Goal: Communication & Community: Share content

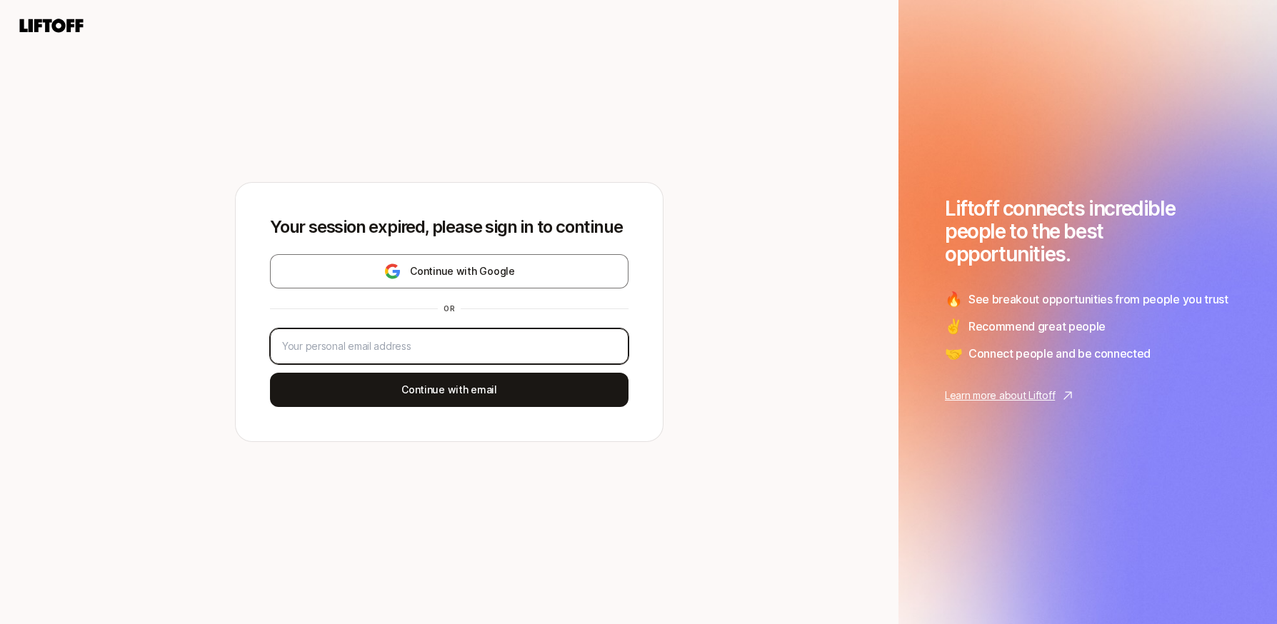
click at [404, 351] on input "email" at bounding box center [449, 346] width 334 height 17
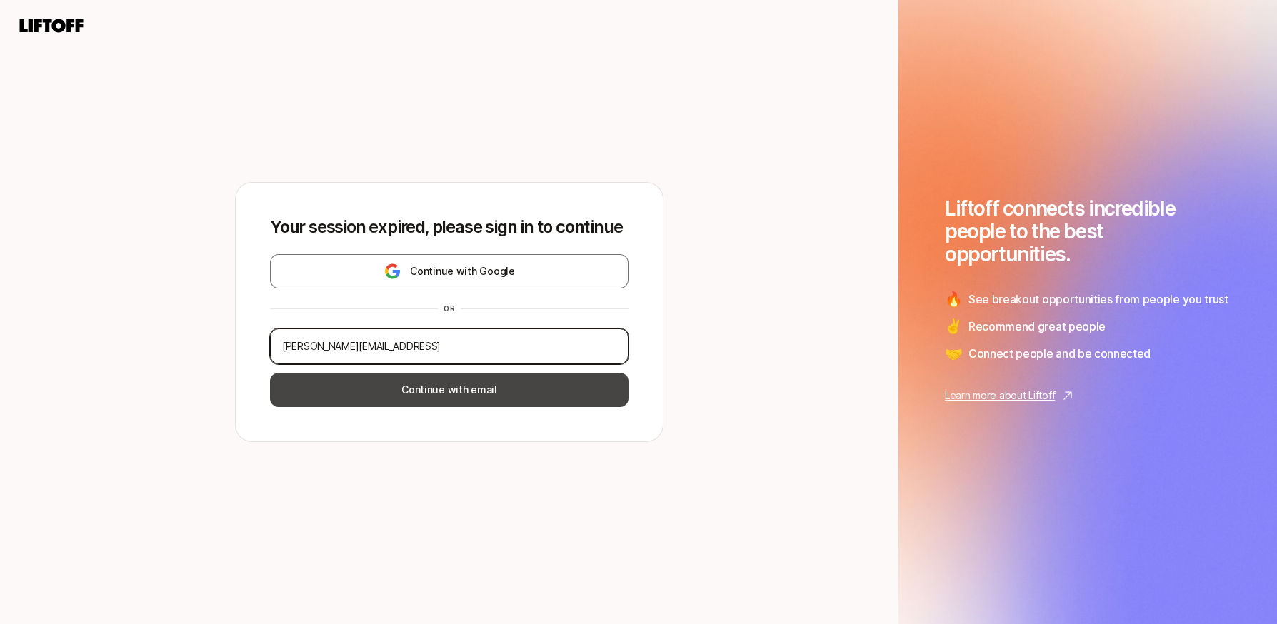
type input "[PERSON_NAME][EMAIL_ADDRESS]"
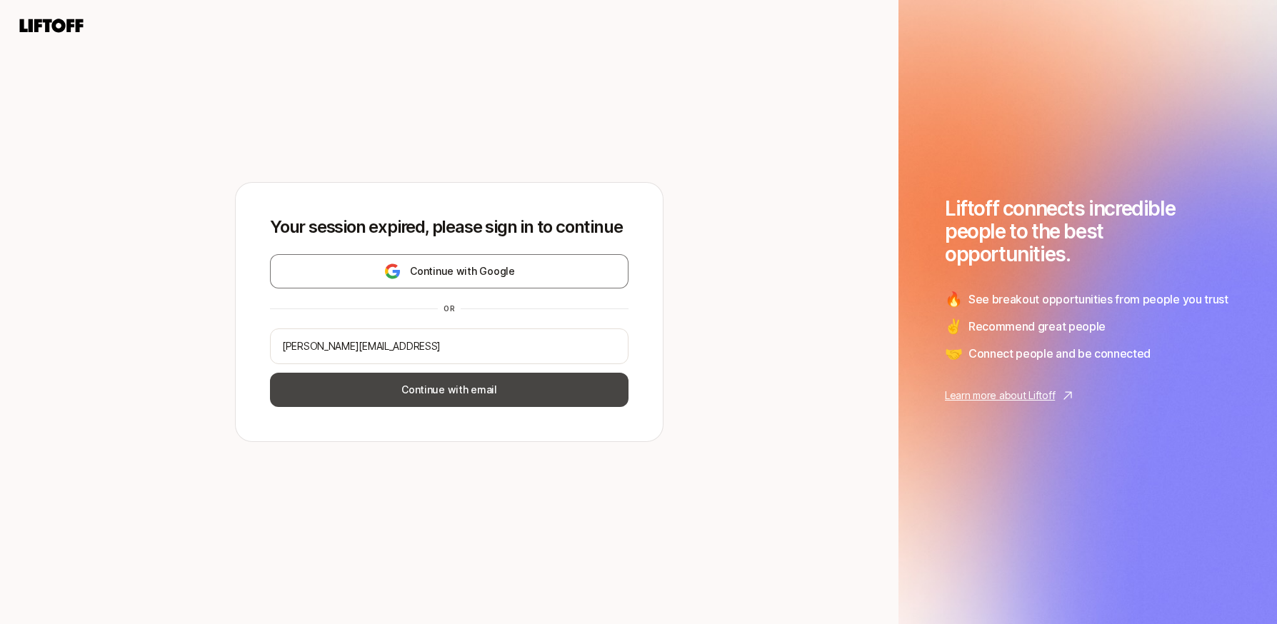
click at [437, 397] on button "Continue with email" at bounding box center [449, 390] width 359 height 34
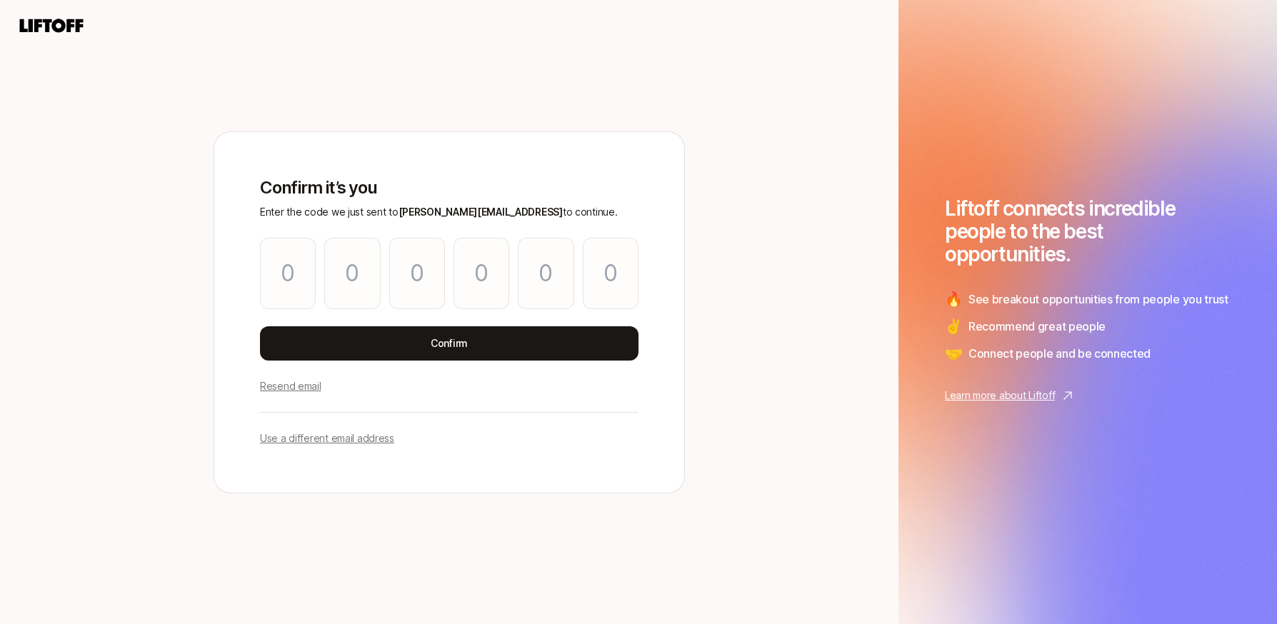
type input "8"
type input "0"
type input "6"
type input "9"
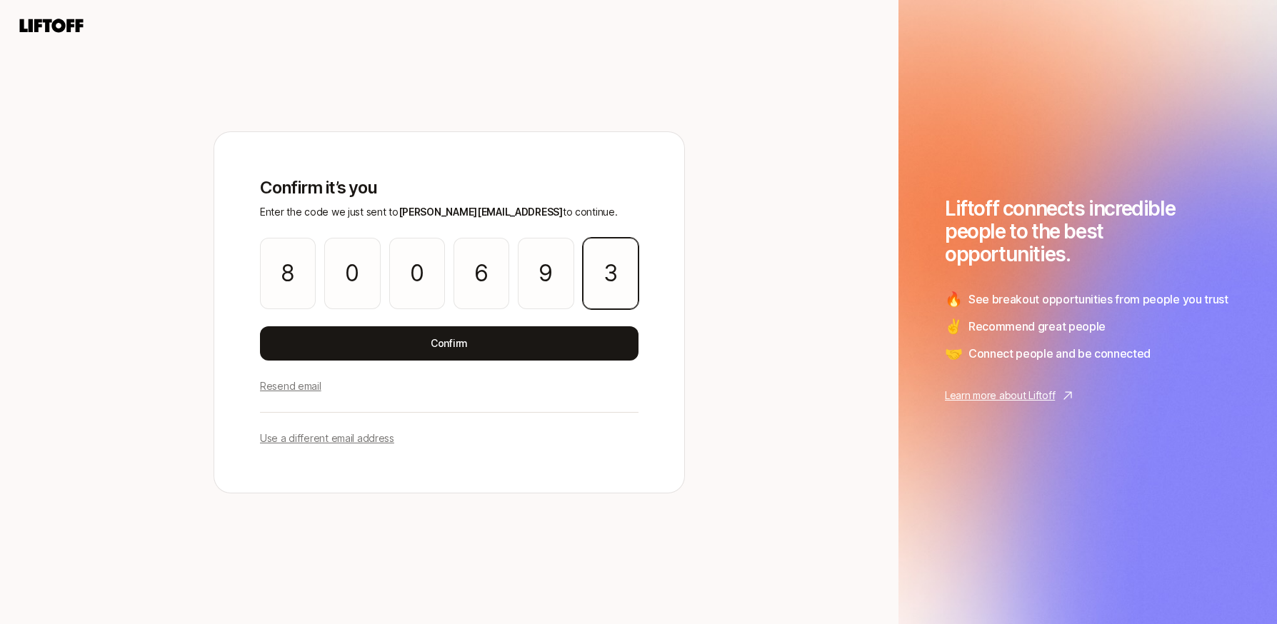
type input "3"
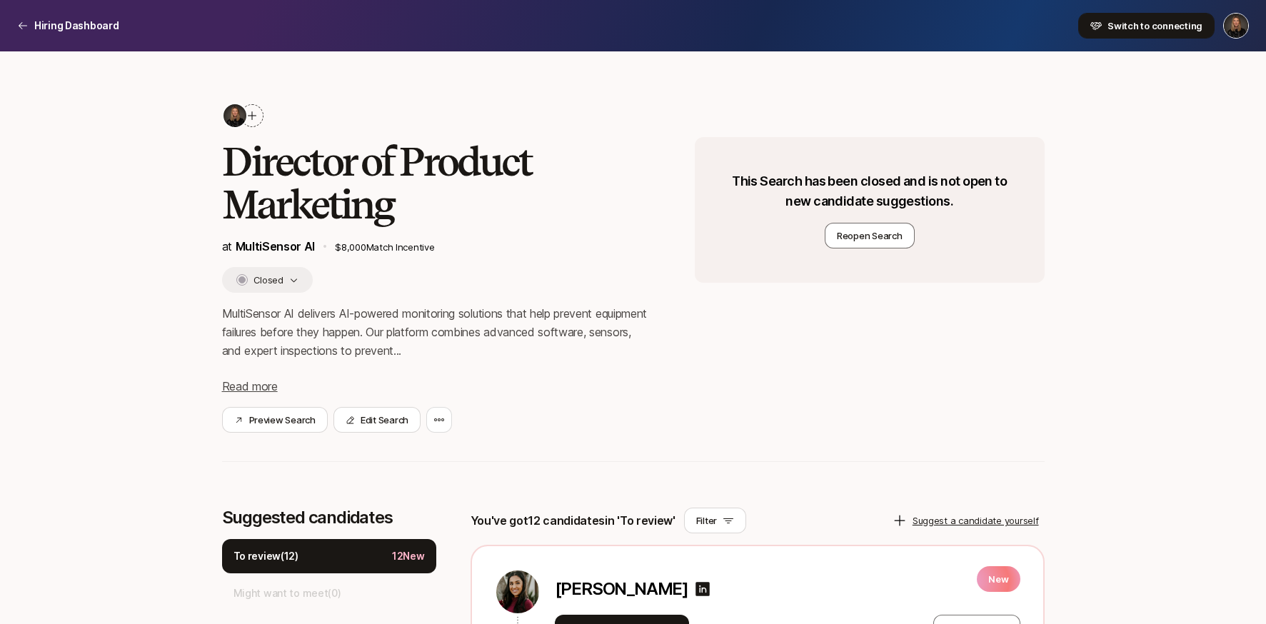
click at [1118, 32] on button "Switch to connecting" at bounding box center [1146, 26] width 136 height 26
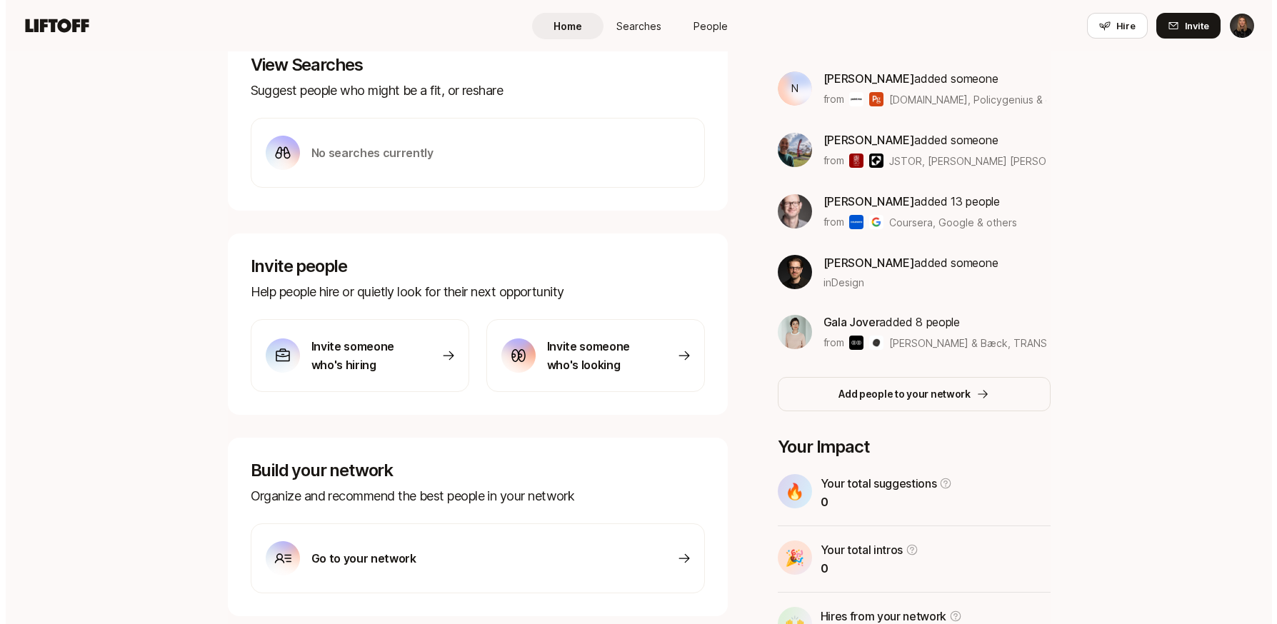
scroll to position [252, 0]
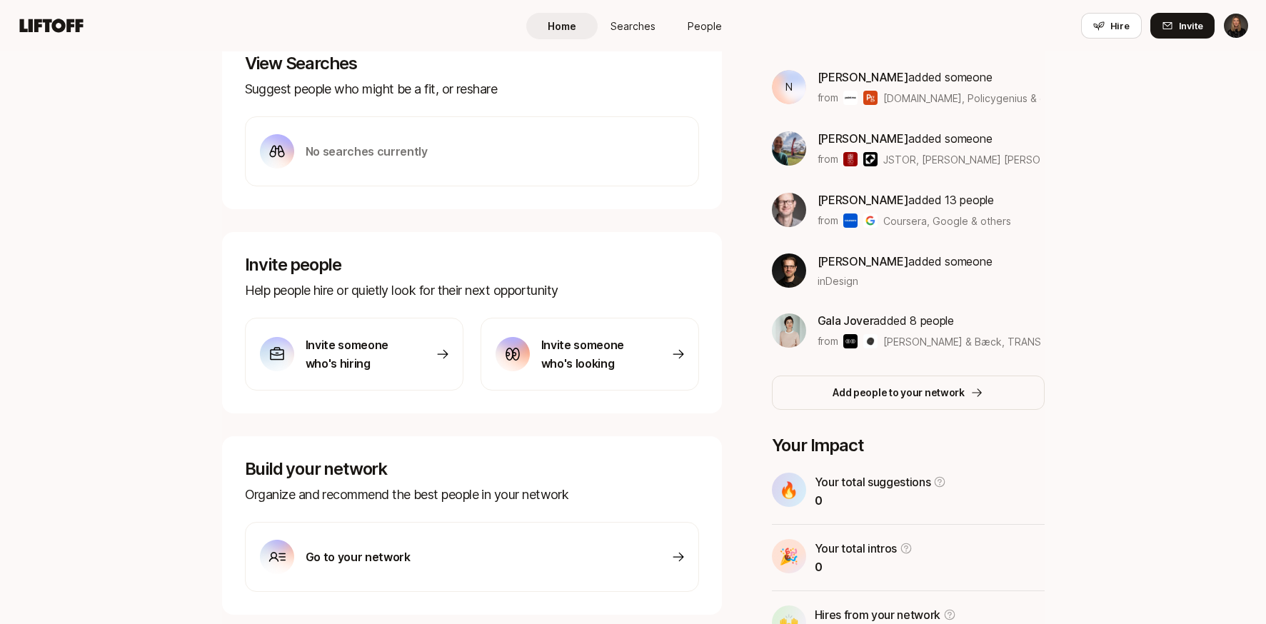
click at [406, 357] on div "Invite someone who's hiring" at bounding box center [354, 354] width 219 height 73
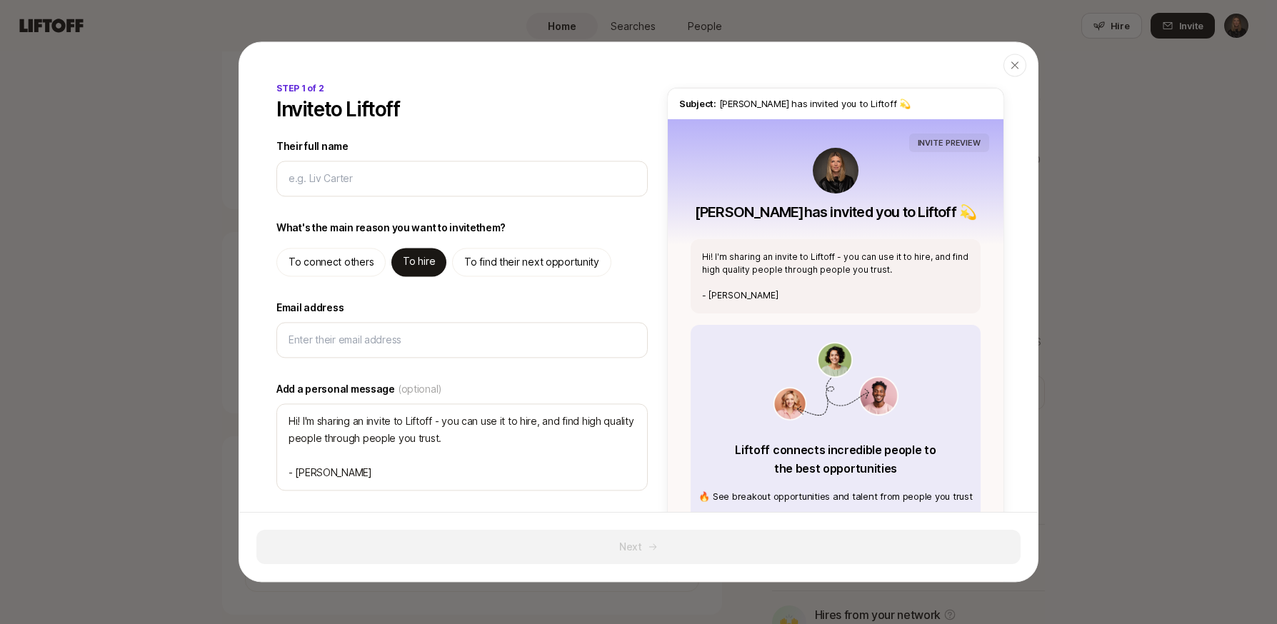
type textarea "x"
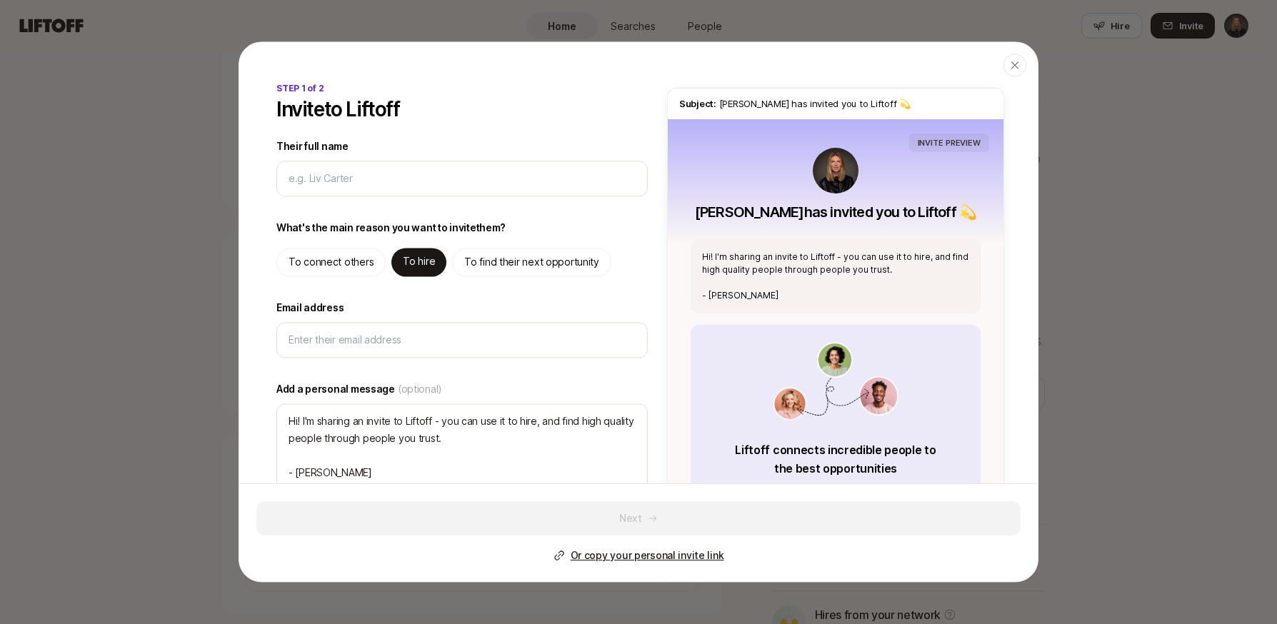
type input "J"
type textarea "x"
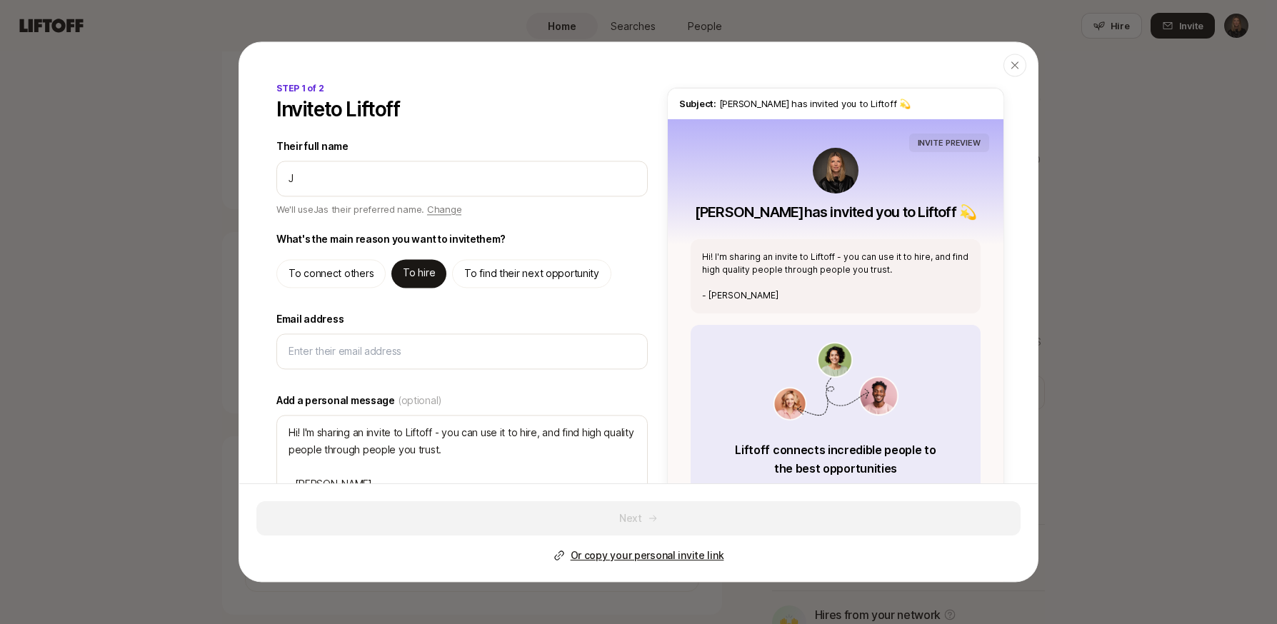
type input "[PERSON_NAME]"
type textarea "x"
type input "Jam"
type textarea "x"
type input "[PERSON_NAME]"
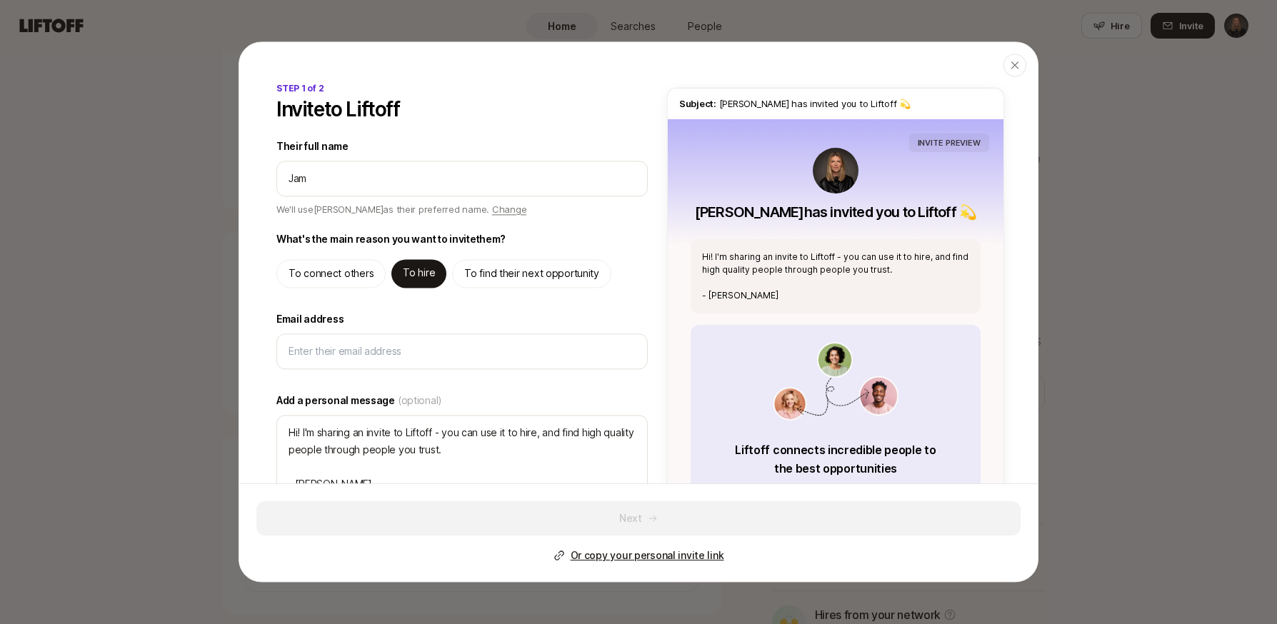
type textarea "x"
type input "[PERSON_NAME]"
type textarea "x"
type input "[PERSON_NAME]"
type textarea "Hi [PERSON_NAME]! I'm sharing an invite to Liftoff - you can use it to hire, an…"
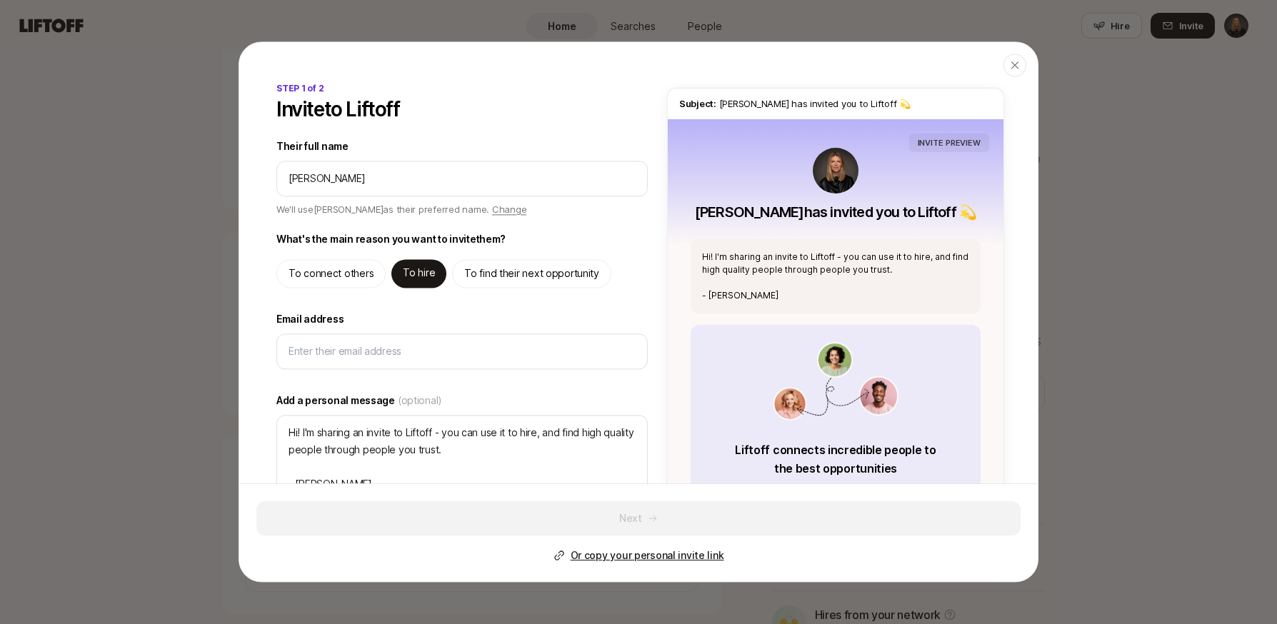
type textarea "x"
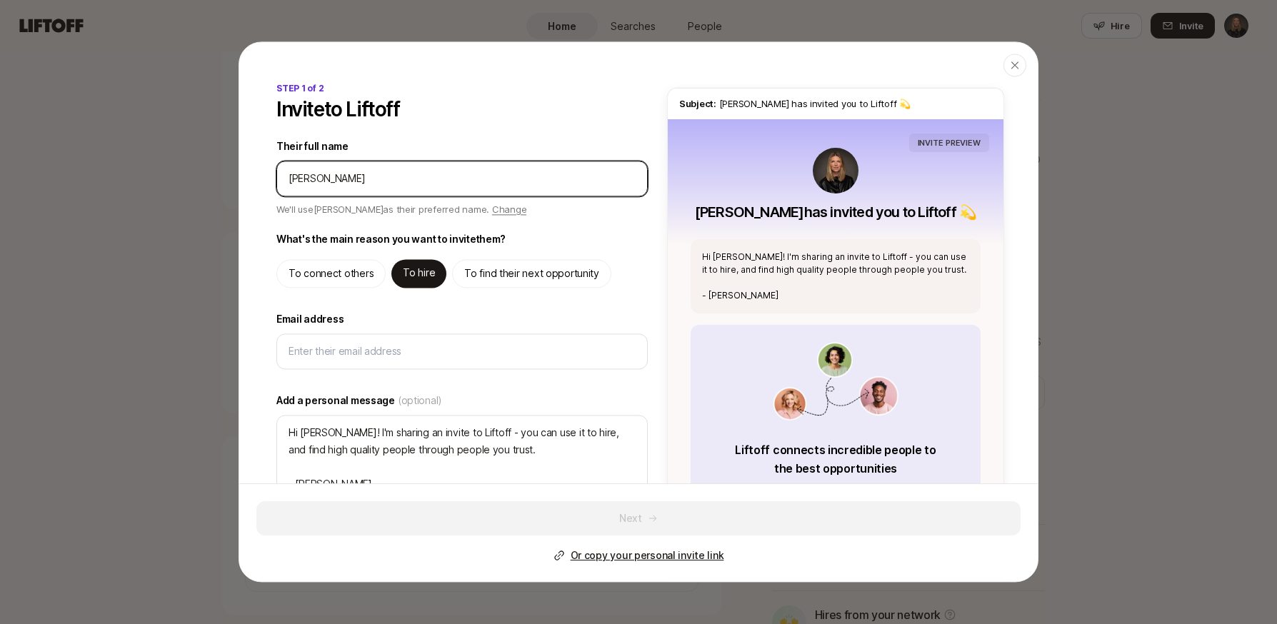
type input "[PERSON_NAME]"
type textarea "x"
type input "[PERSON_NAME]"
type textarea "x"
type input "[PERSON_NAME]"
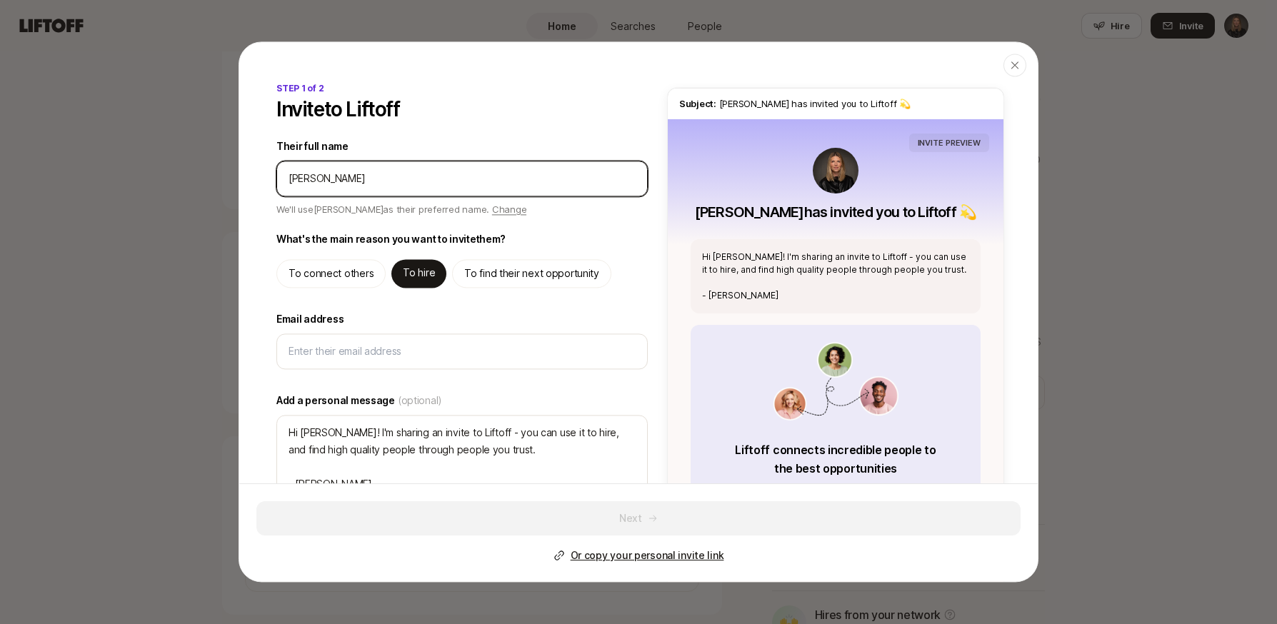
type textarea "x"
type input "[PERSON_NAME]"
type textarea "x"
type input "[PERSON_NAME]"
type textarea "x"
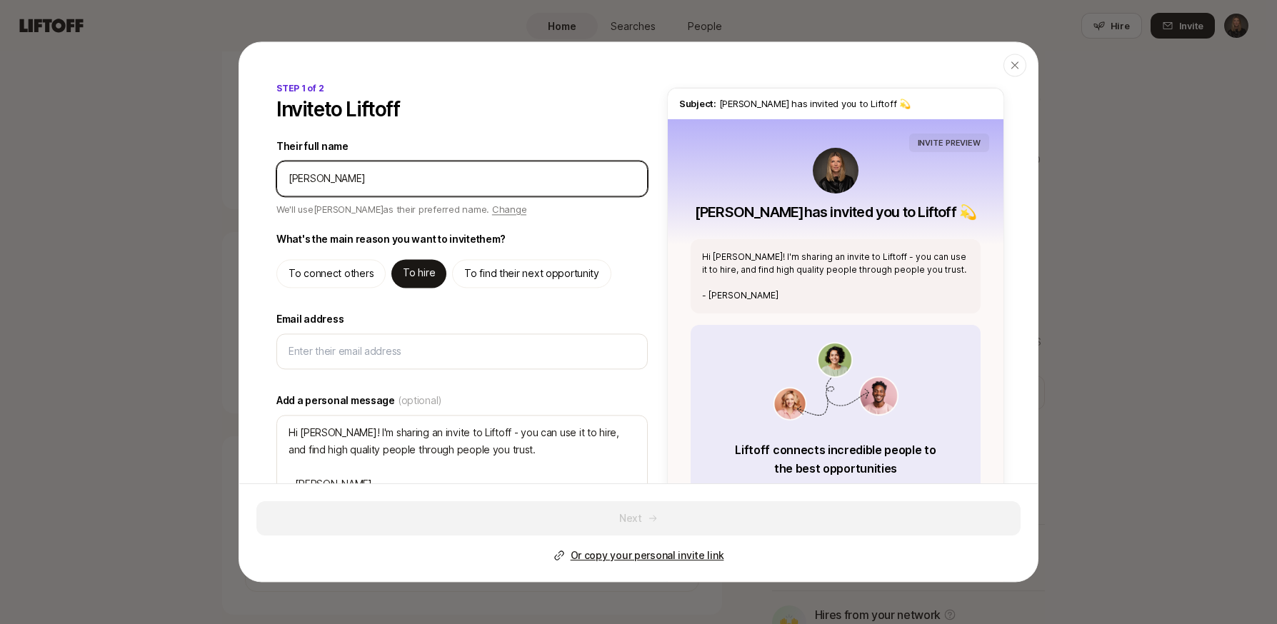
type input "[PERSON_NAME]"
type textarea "x"
type input "[PERSON_NAME]"
type textarea "x"
type input "[PERSON_NAME]"
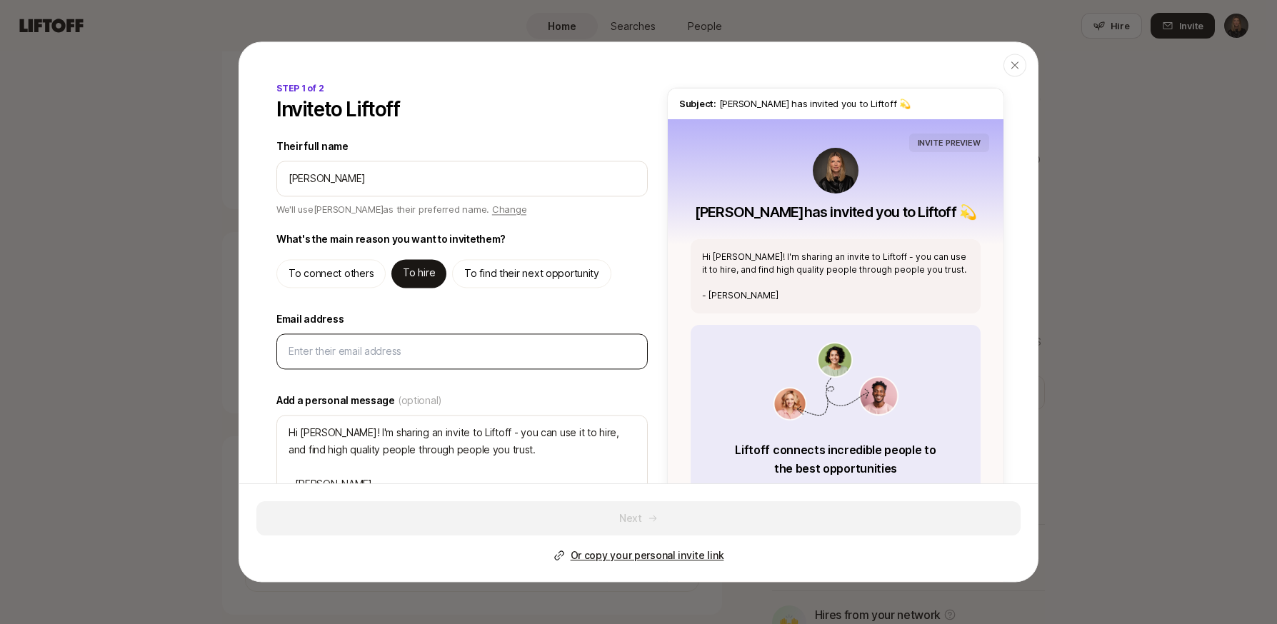
type textarea "x"
click at [386, 365] on div at bounding box center [461, 352] width 371 height 36
click at [384, 353] on input "Email address" at bounding box center [462, 351] width 347 height 17
paste input "[PERSON_NAME][EMAIL_ADDRESS][DOMAIN_NAME]"
type input "[PERSON_NAME][EMAIL_ADDRESS][DOMAIN_NAME]"
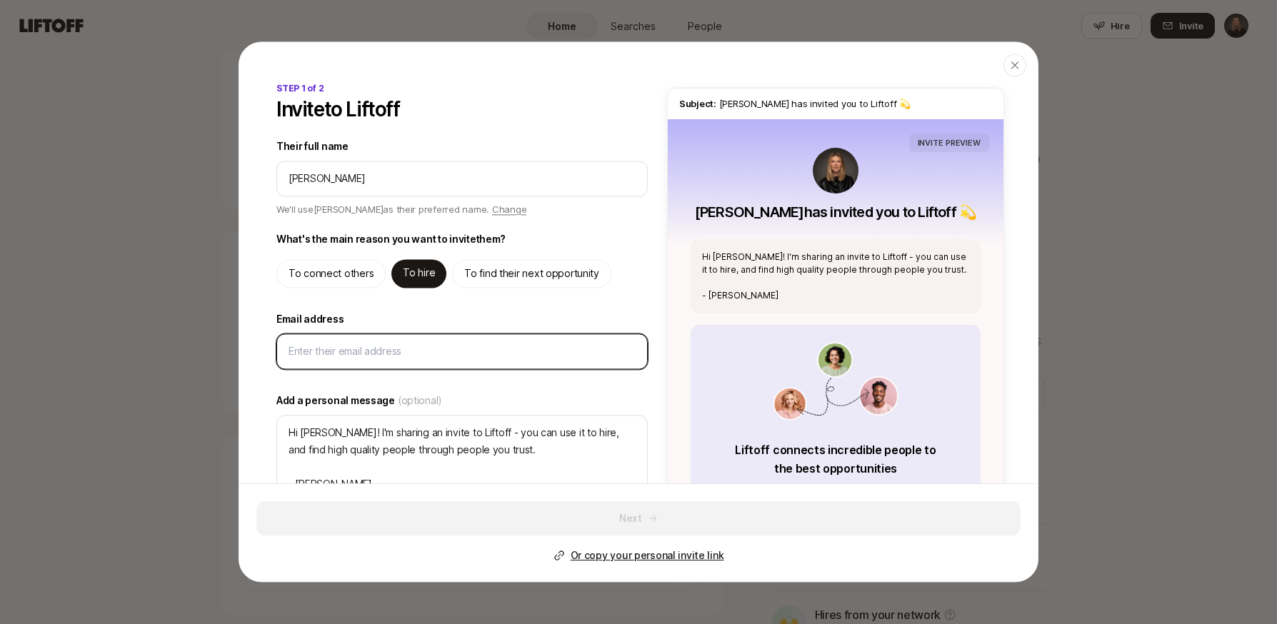
type textarea "x"
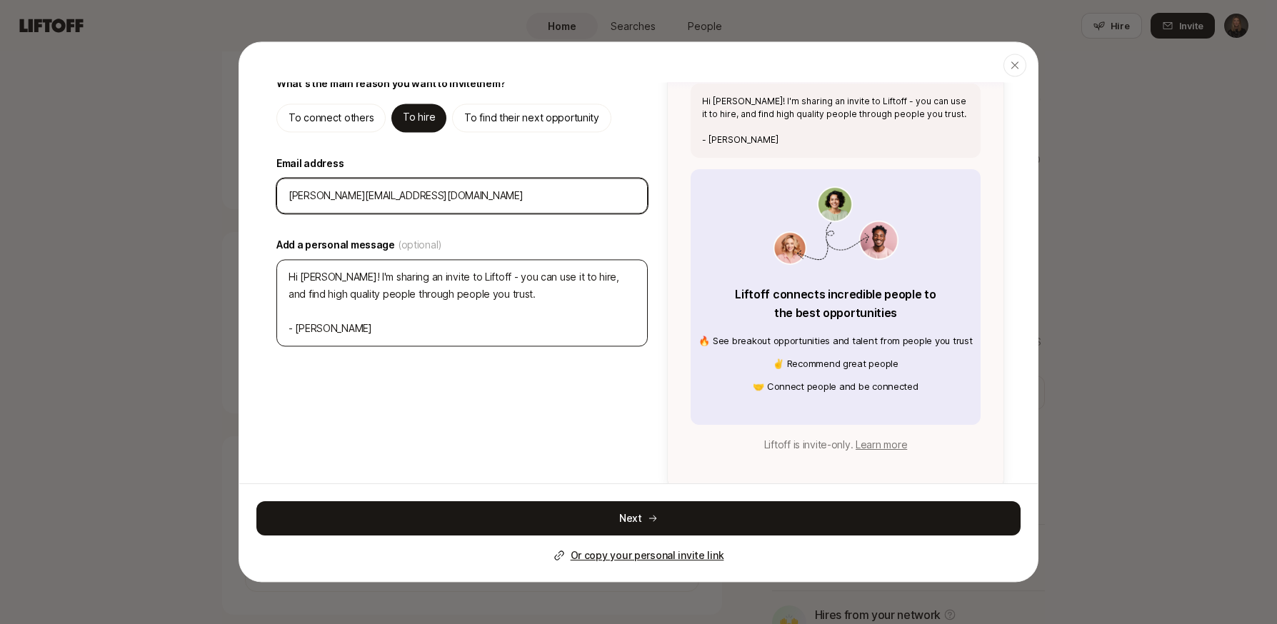
scroll to position [153, 0]
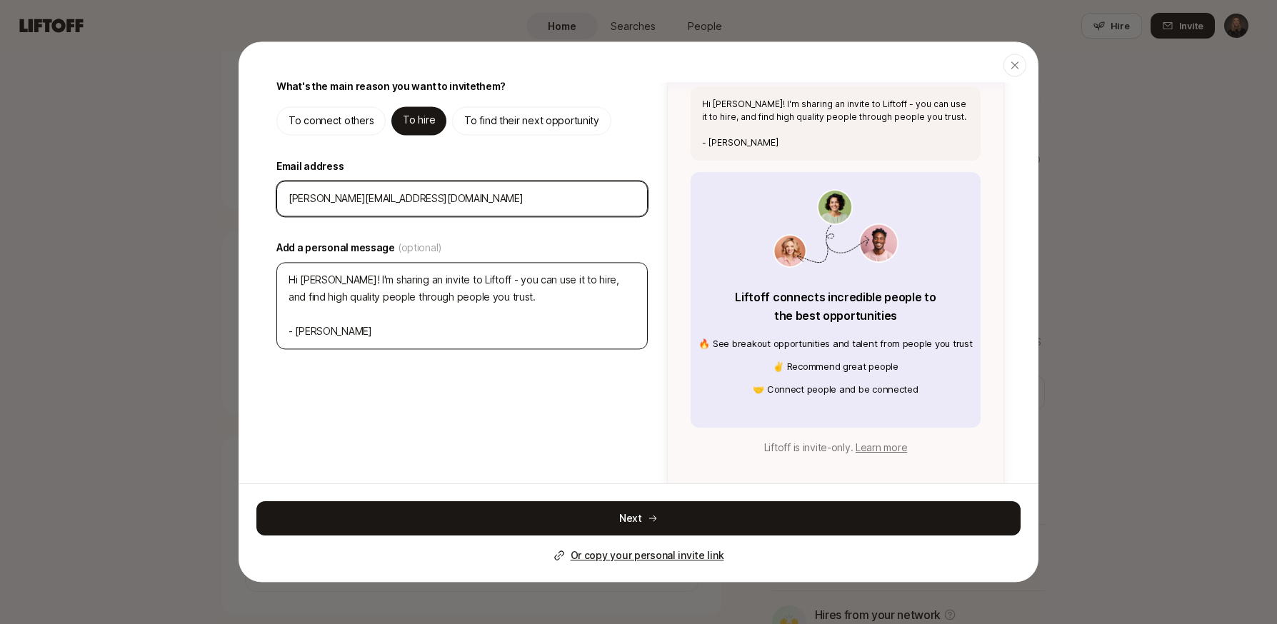
type input "[PERSON_NAME][EMAIL_ADDRESS][DOMAIN_NAME]"
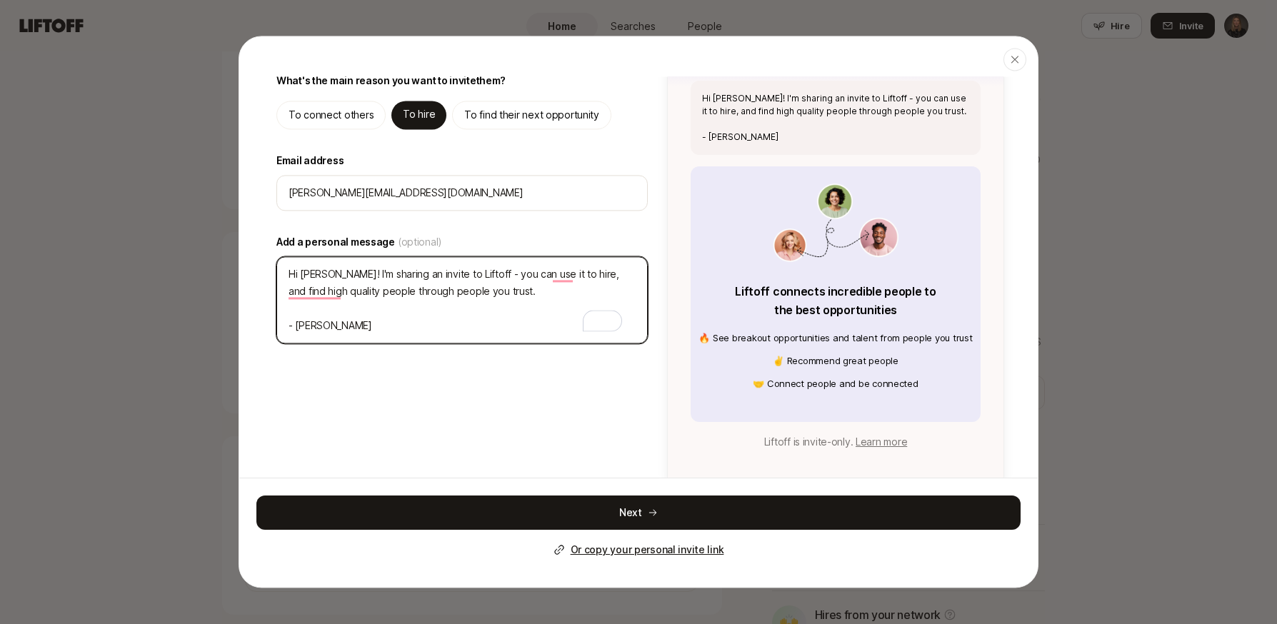
drag, startPoint x: 499, startPoint y: 298, endPoint x: 284, endPoint y: 264, distance: 218.3
click at [284, 264] on textarea "Hi [PERSON_NAME]! I'm sharing an invite to Liftoff - you can use it to hire, an…" at bounding box center [461, 299] width 371 height 87
type textarea "J - [PERSON_NAME]"
type textarea "x"
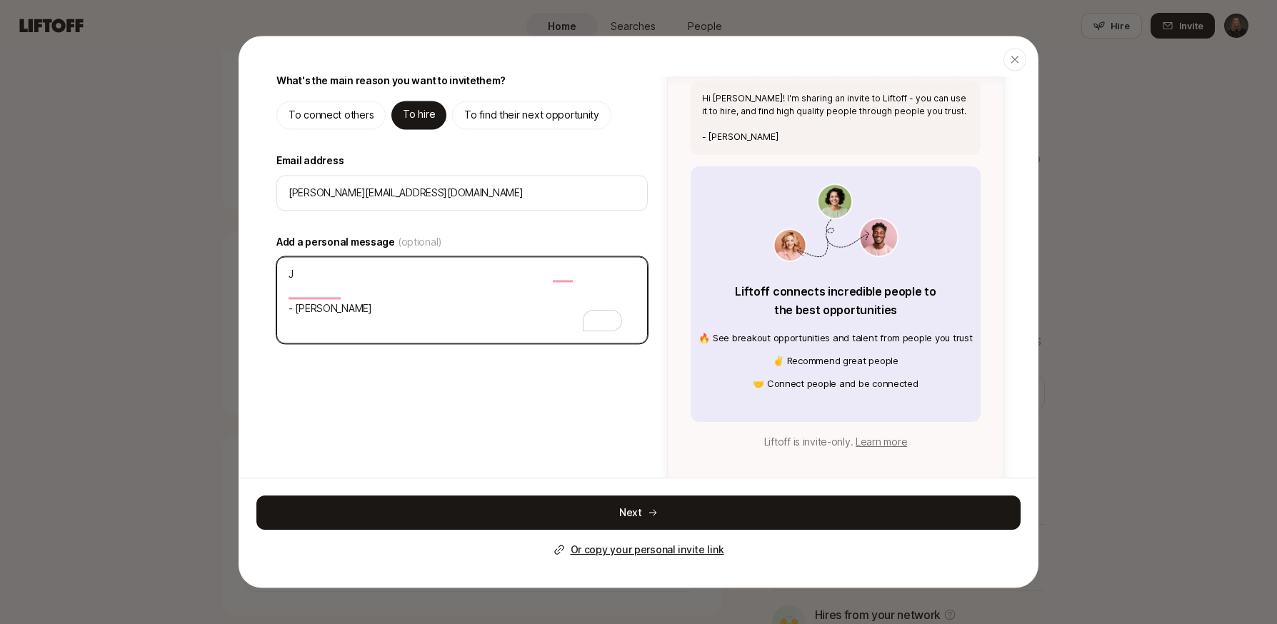
type textarea "[PERSON_NAME]"
type textarea "x"
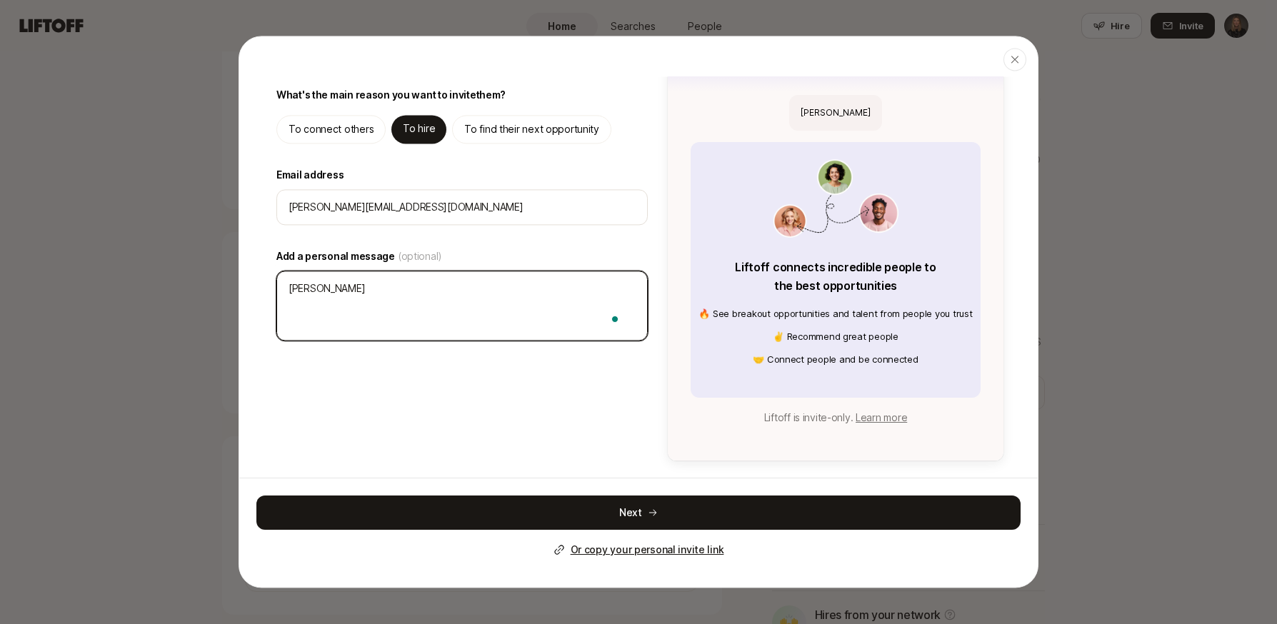
type textarea "[PERSON_NAME]"
type textarea "x"
type textarea "Jaem - [PERSON_NAME]"
type textarea "x"
type textarea "[PERSON_NAME]"
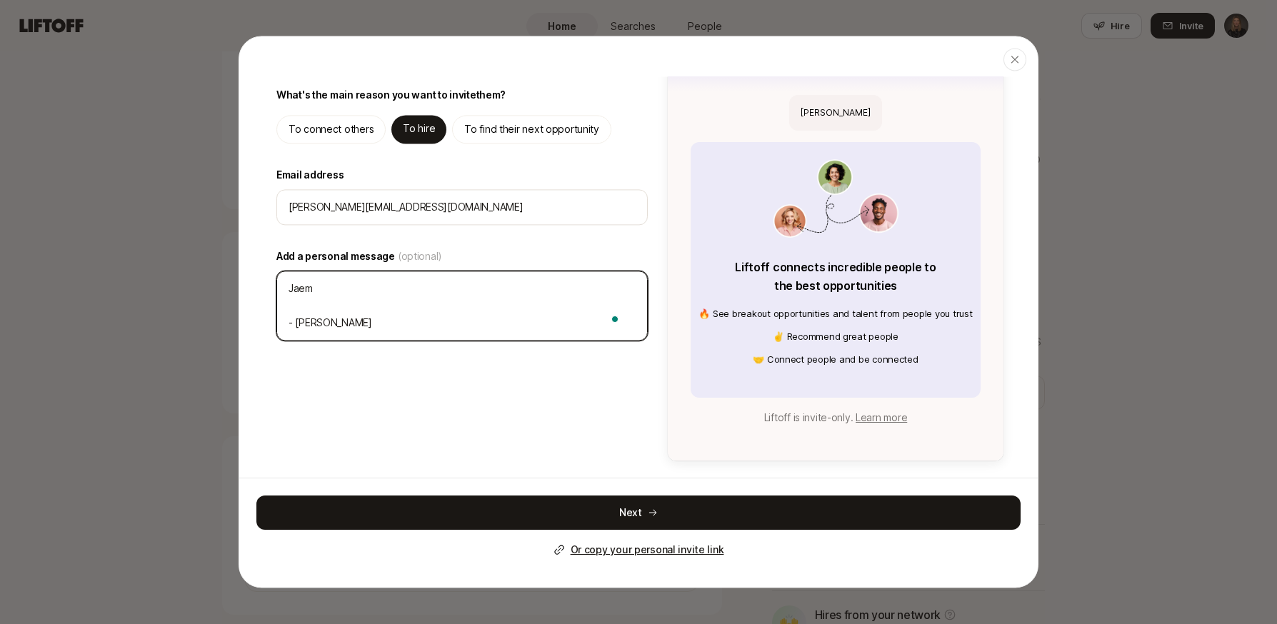
type textarea "x"
type textarea "Jaem - [PERSON_NAME]"
type textarea "x"
type textarea "[PERSON_NAME]"
type textarea "x"
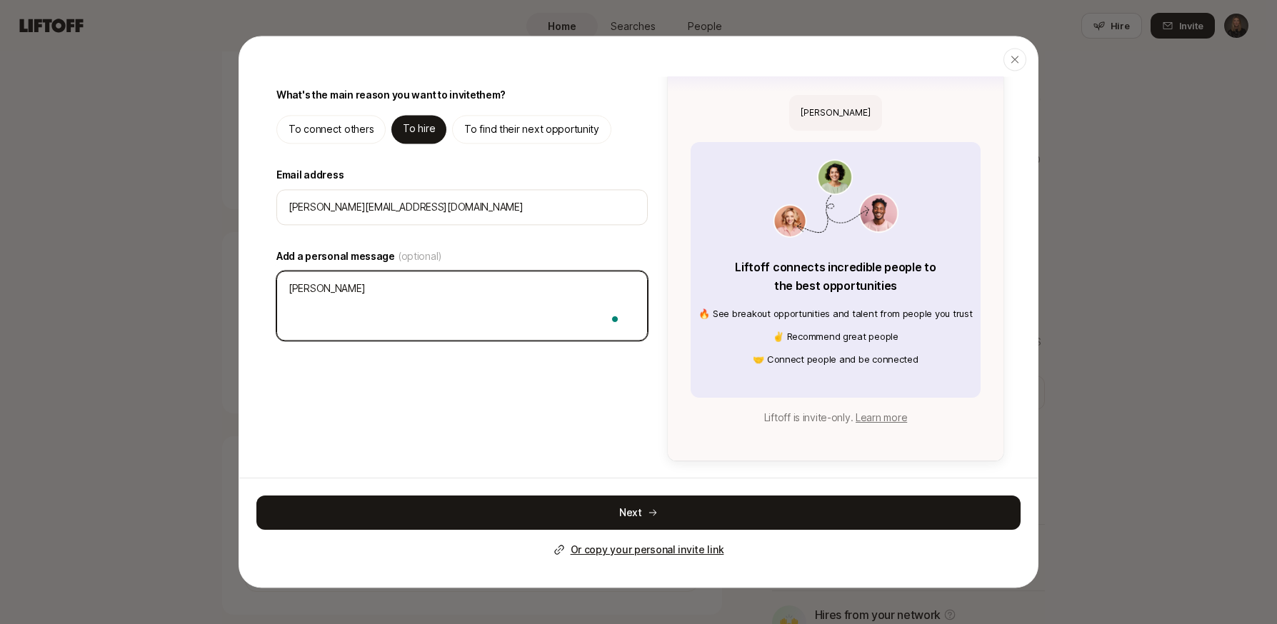
type textarea "[PERSON_NAME]"
type textarea "x"
type textarea "Jam - [PERSON_NAME]"
type textarea "x"
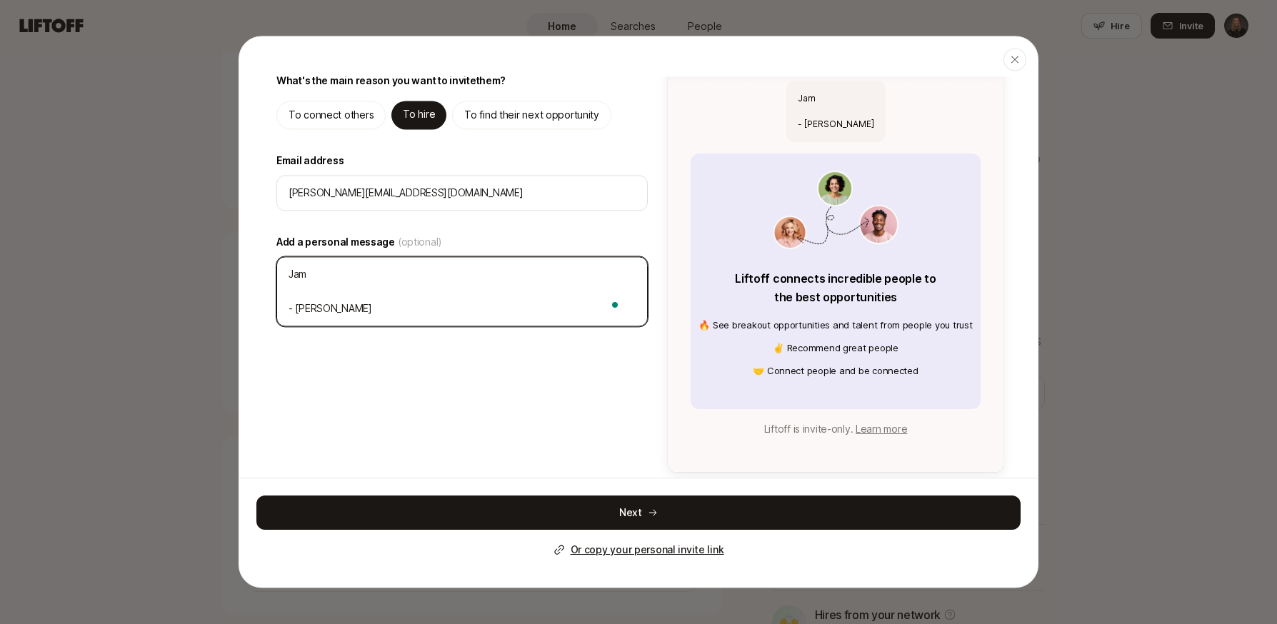
type textarea "[PERSON_NAME]"
type textarea "x"
type textarea "[PERSON_NAME]"
type textarea "x"
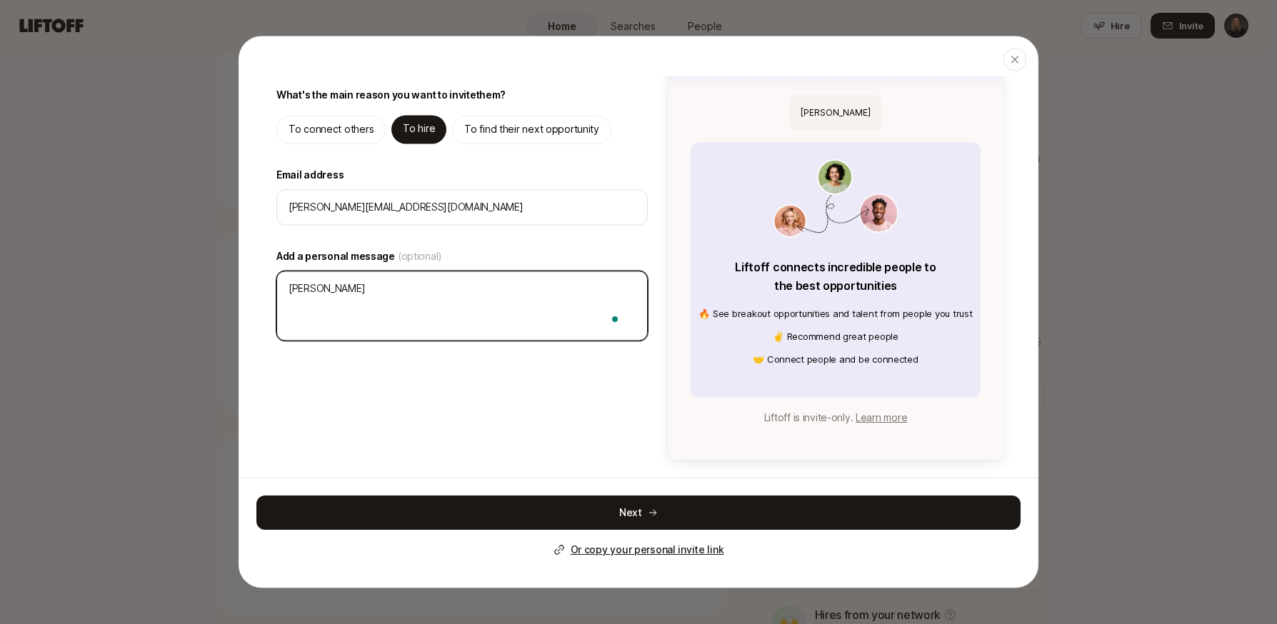
type textarea "[PERSON_NAME], - [PERSON_NAME]"
type textarea "x"
type textarea "[PERSON_NAME], - [PERSON_NAME]"
type textarea "x"
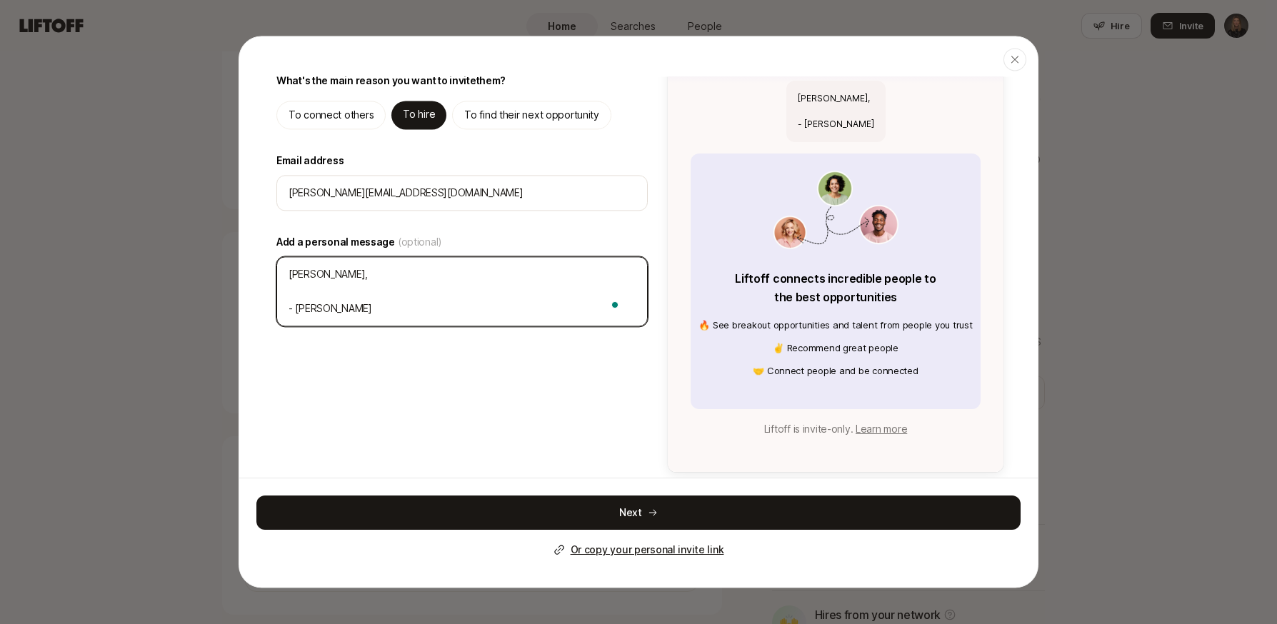
type textarea "[PERSON_NAME], o - [PERSON_NAME]"
type textarea "x"
type textarea "[PERSON_NAME], on - [PERSON_NAME]"
type textarea "x"
type textarea "[PERSON_NAME], one - [PERSON_NAME]"
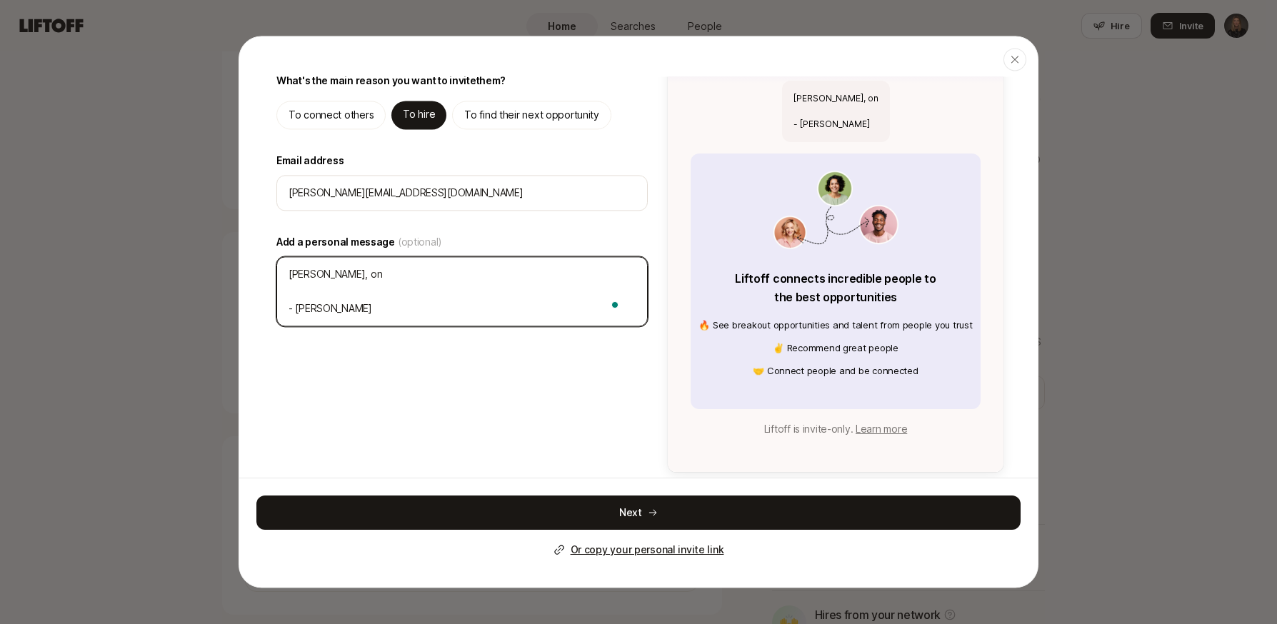
type textarea "x"
type textarea "[PERSON_NAME], one - [PERSON_NAME]"
type textarea "x"
type textarea "[PERSON_NAME], one m - [PERSON_NAME]"
type textarea "x"
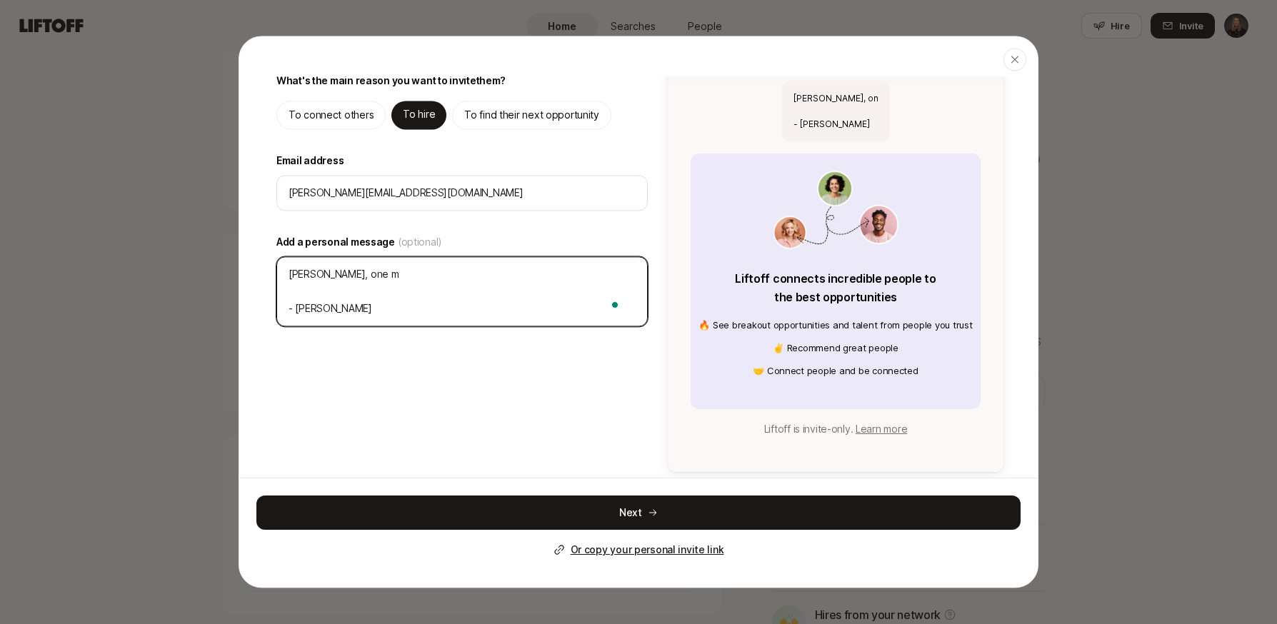
type textarea "[PERSON_NAME], one mo - [PERSON_NAME]"
type textarea "x"
type textarea "[PERSON_NAME], one mor - [PERSON_NAME]"
type textarea "x"
type textarea "[PERSON_NAME], one more - [PERSON_NAME]"
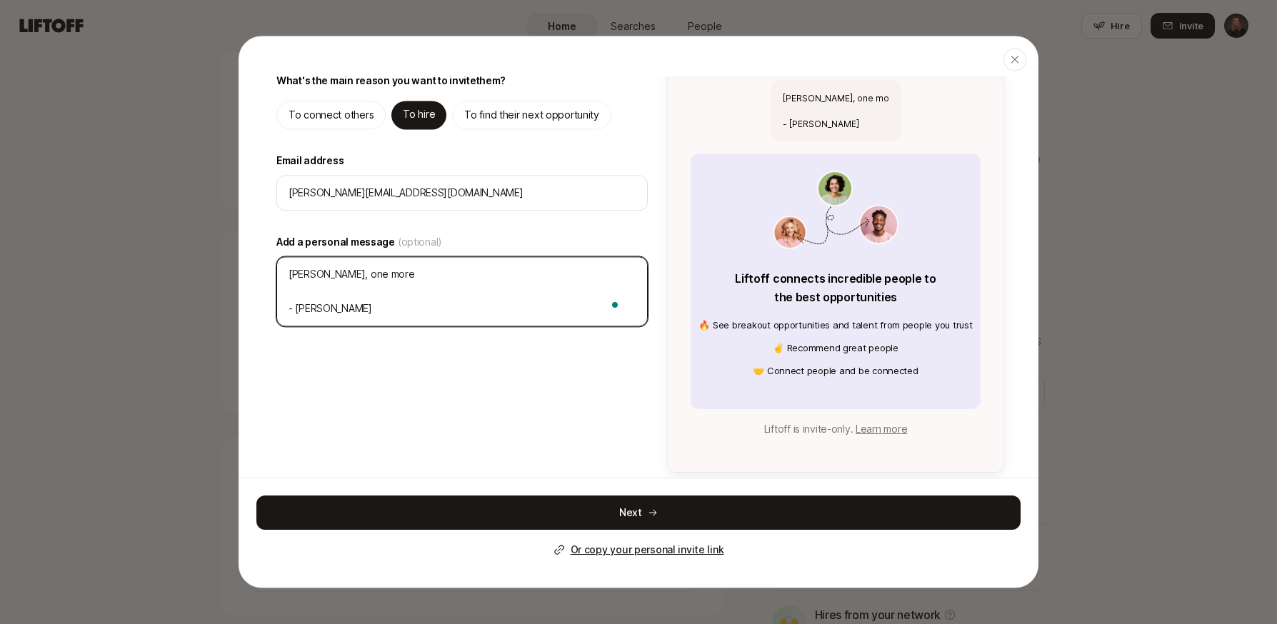
type textarea "x"
type textarea "[PERSON_NAME], one more - [PERSON_NAME]"
type textarea "x"
type textarea "[PERSON_NAME], one more t - [PERSON_NAME]"
type textarea "x"
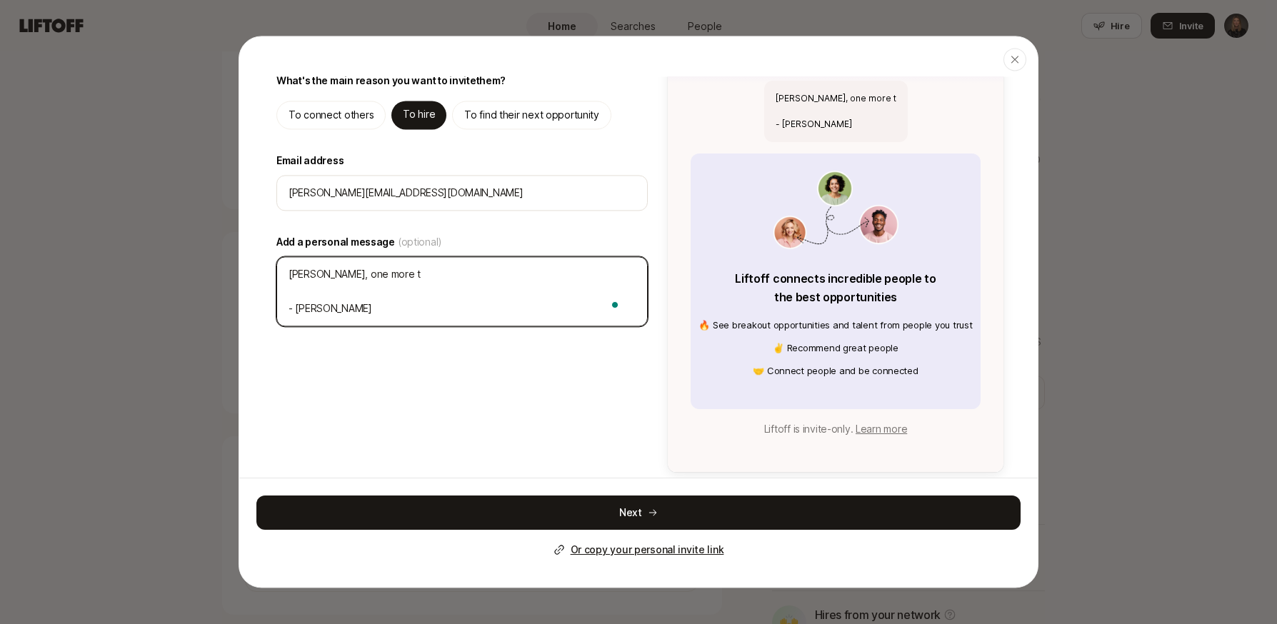
type textarea "[PERSON_NAME], one more to - [PERSON_NAME]"
type textarea "x"
type textarea "[PERSON_NAME], one more too - [PERSON_NAME]"
type textarea "x"
type textarea "[PERSON_NAME], one more tool - [PERSON_NAME]"
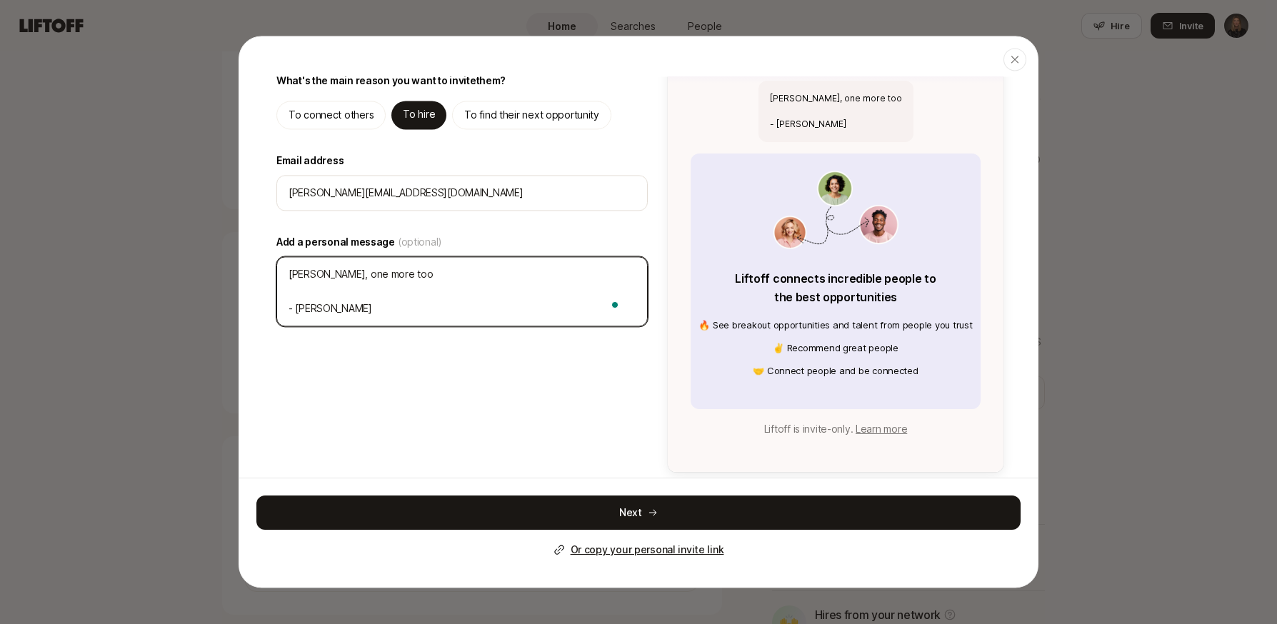
type textarea "x"
type textarea "[PERSON_NAME], one more tool - [PERSON_NAME]"
type textarea "x"
type textarea "[PERSON_NAME], one more tool f - [PERSON_NAME]"
type textarea "x"
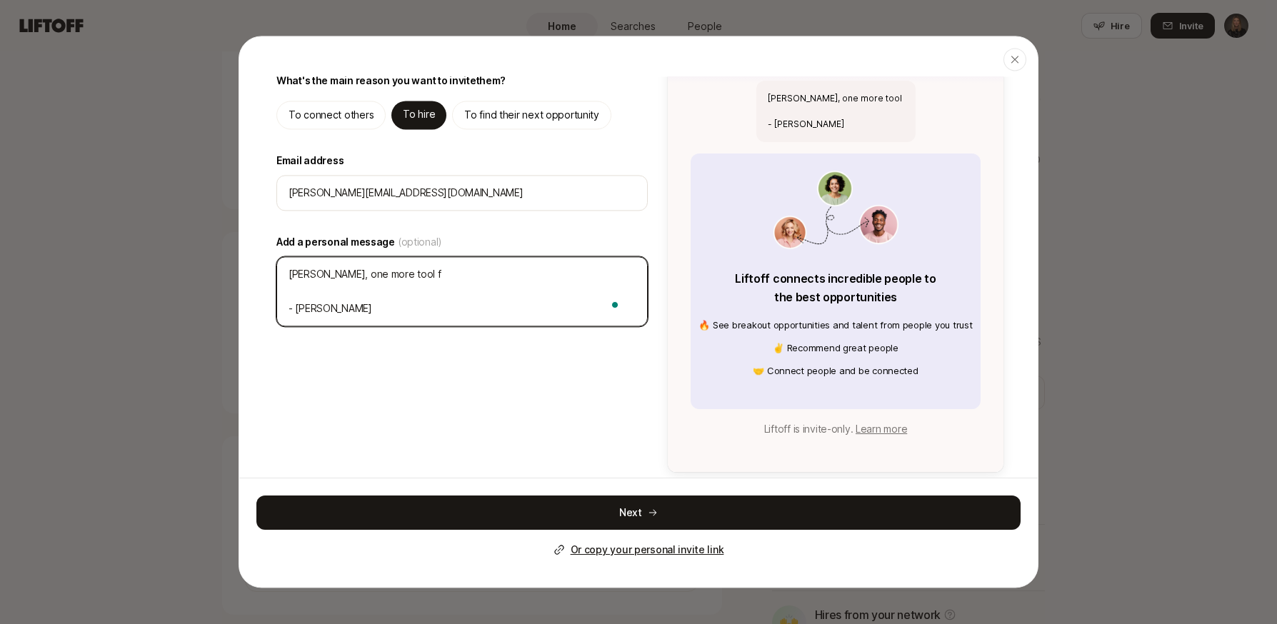
type textarea "[PERSON_NAME], one more tool fo - [PERSON_NAME]"
type textarea "x"
type textarea "[PERSON_NAME], one more tool for - [PERSON_NAME]"
type textarea "x"
type textarea "[PERSON_NAME], one more tool for - [PERSON_NAME]"
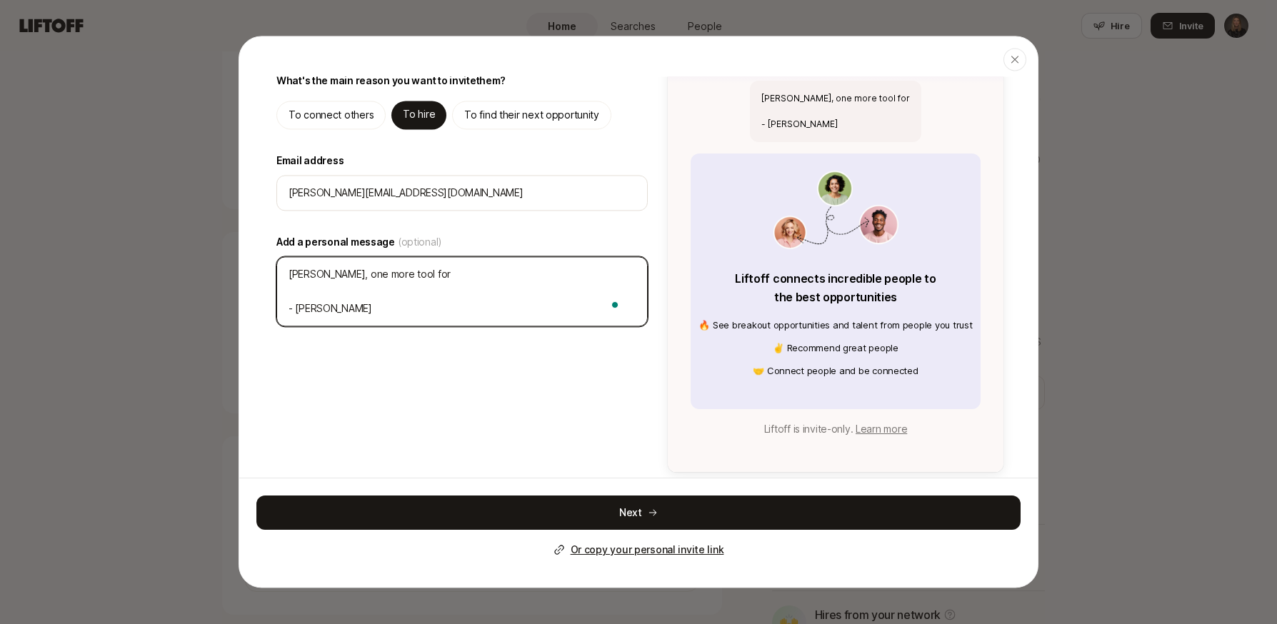
type textarea "x"
type textarea "[PERSON_NAME], one more tool for h - [PERSON_NAME]"
type textarea "x"
type textarea "[PERSON_NAME], one more tool for hi - [PERSON_NAME]"
type textarea "x"
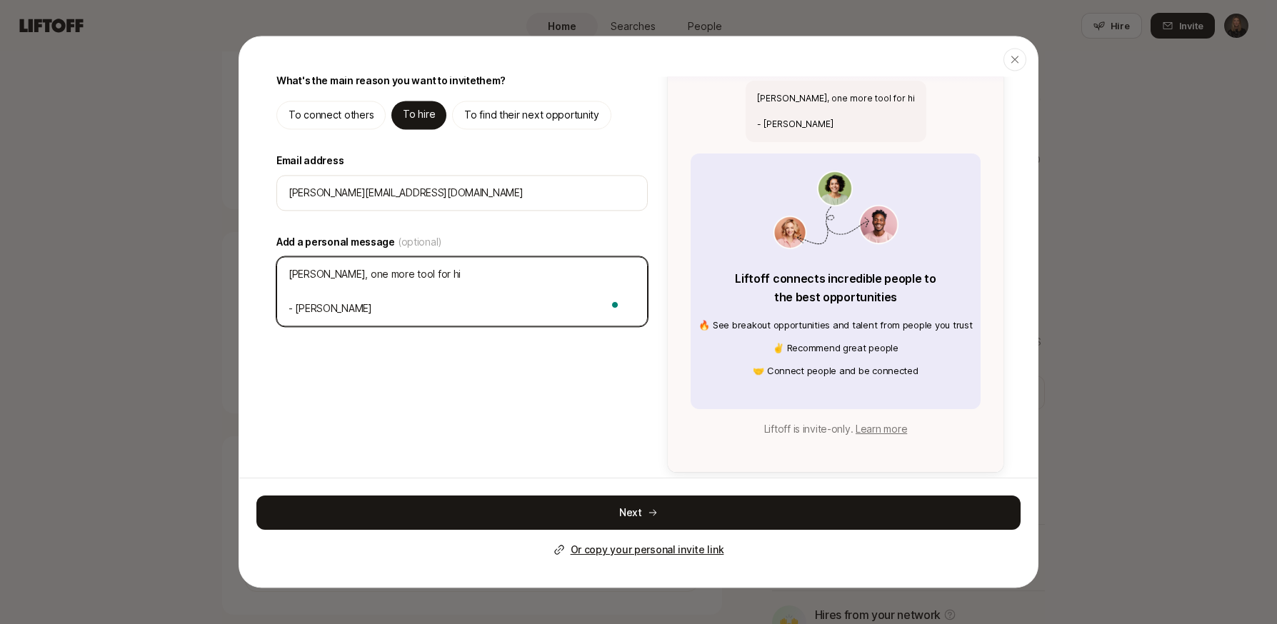
type textarea "[PERSON_NAME], one more tool for hir - [PERSON_NAME]"
type textarea "x"
type textarea "[PERSON_NAME], one more tool for hiri - [PERSON_NAME]"
type textarea "x"
type textarea "[PERSON_NAME], one more tool for hirin - [PERSON_NAME]"
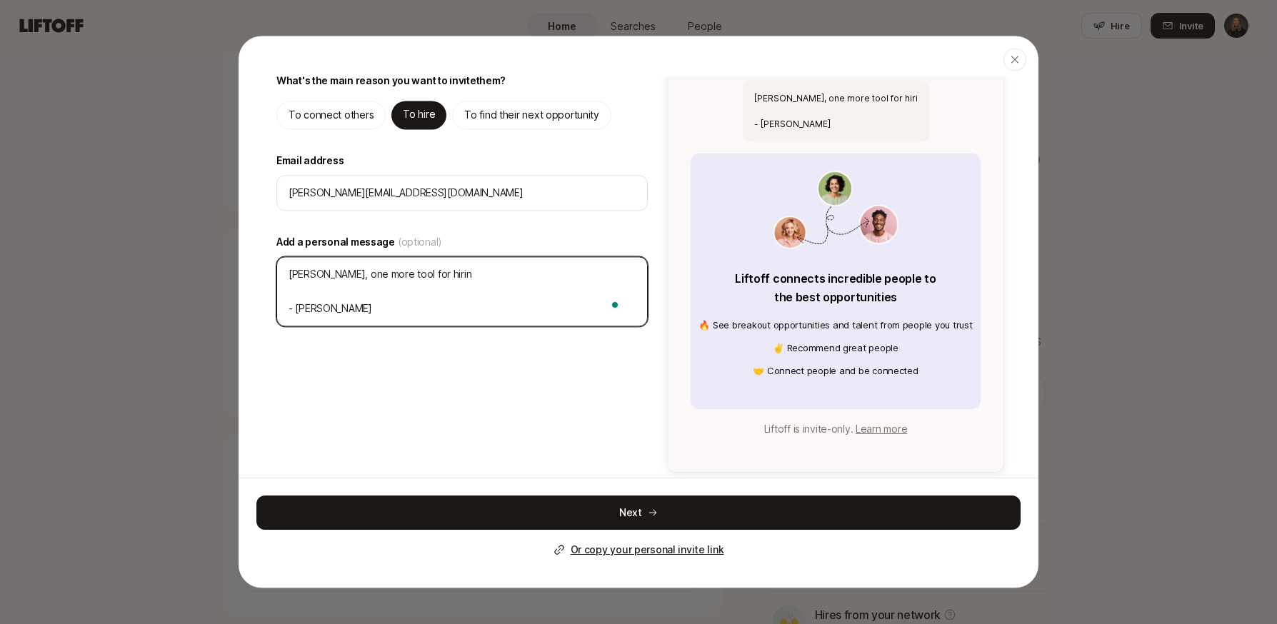
type textarea "x"
type textarea "[PERSON_NAME], one more tool for hiring - [PERSON_NAME]"
type textarea "x"
type textarea "[PERSON_NAME], one more tool for hiring. - [PERSON_NAME]"
type textarea "x"
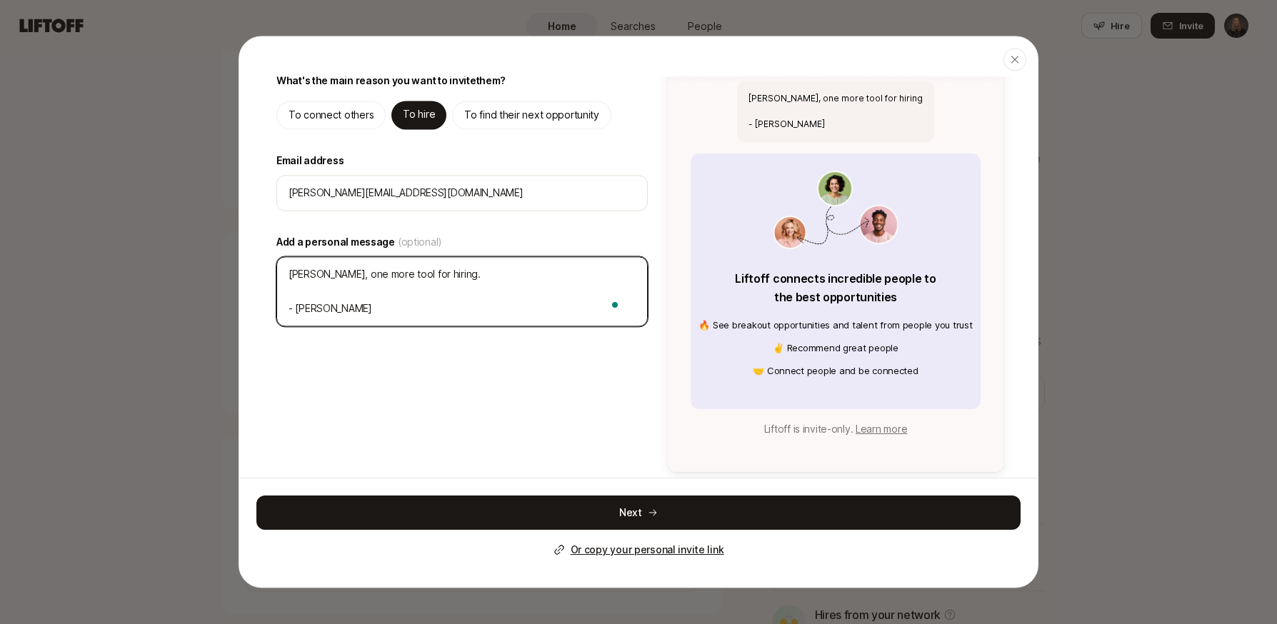
type textarea "[PERSON_NAME], one more tool for hiring. - [PERSON_NAME]"
type textarea "x"
type textarea "[PERSON_NAME], one more tool for hiring. T - [PERSON_NAME]"
type textarea "x"
type textarea "[PERSON_NAME], one more tool for hiring. Th - [PERSON_NAME]"
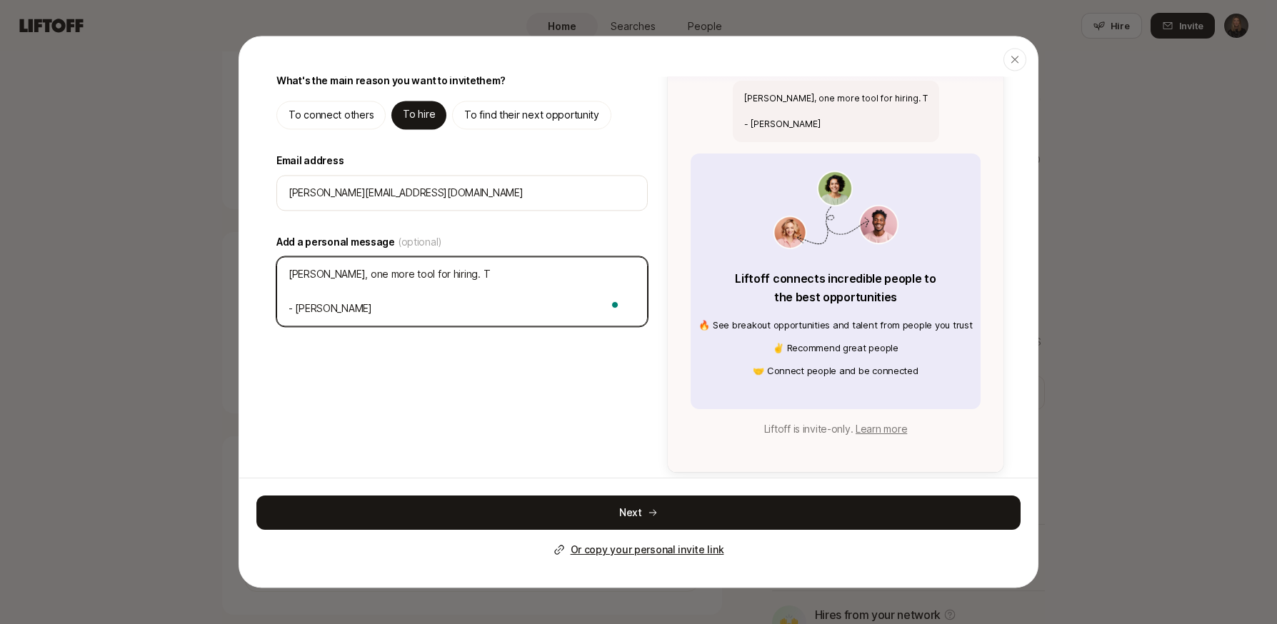
type textarea "x"
type textarea "[PERSON_NAME], one more tool for hiring. [PERSON_NAME]"
type textarea "x"
type textarea "[PERSON_NAME], one more tool for hiring. This - [PERSON_NAME]"
type textarea "x"
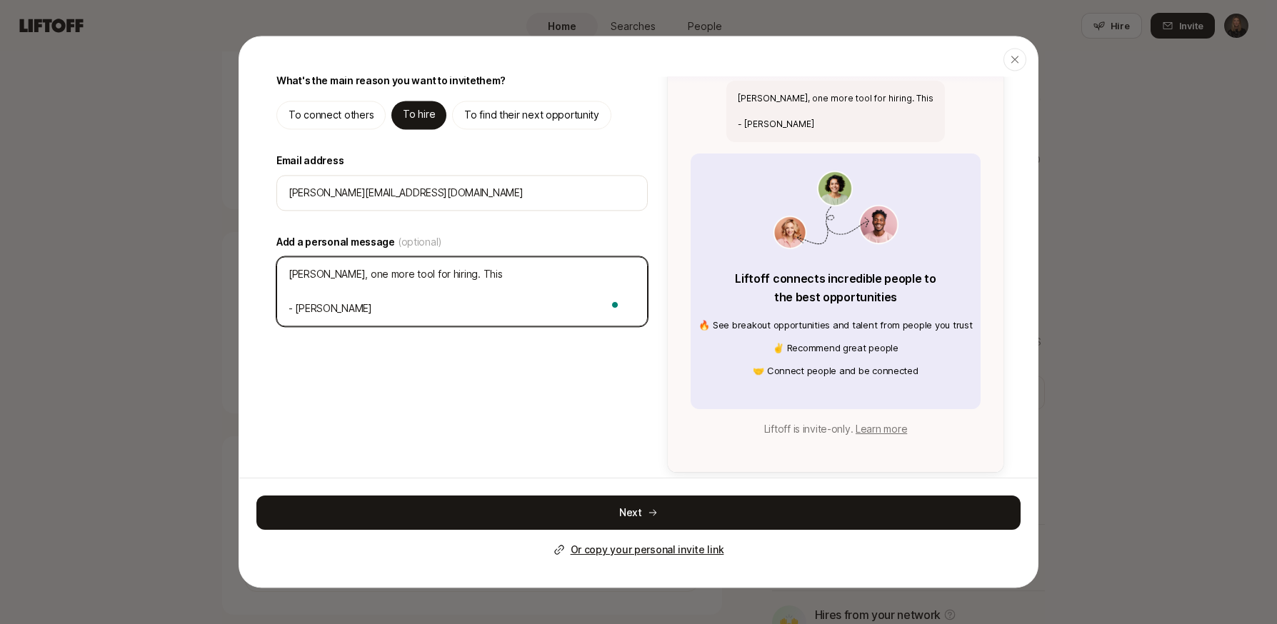
type textarea "[PERSON_NAME], one more tool for hiring. This - [PERSON_NAME]"
type textarea "x"
type textarea "[PERSON_NAME], one more tool for hiring. This i - [PERSON_NAME]"
type textarea "x"
type textarea "[PERSON_NAME], one more tool for hiring. This is - [PERSON_NAME]"
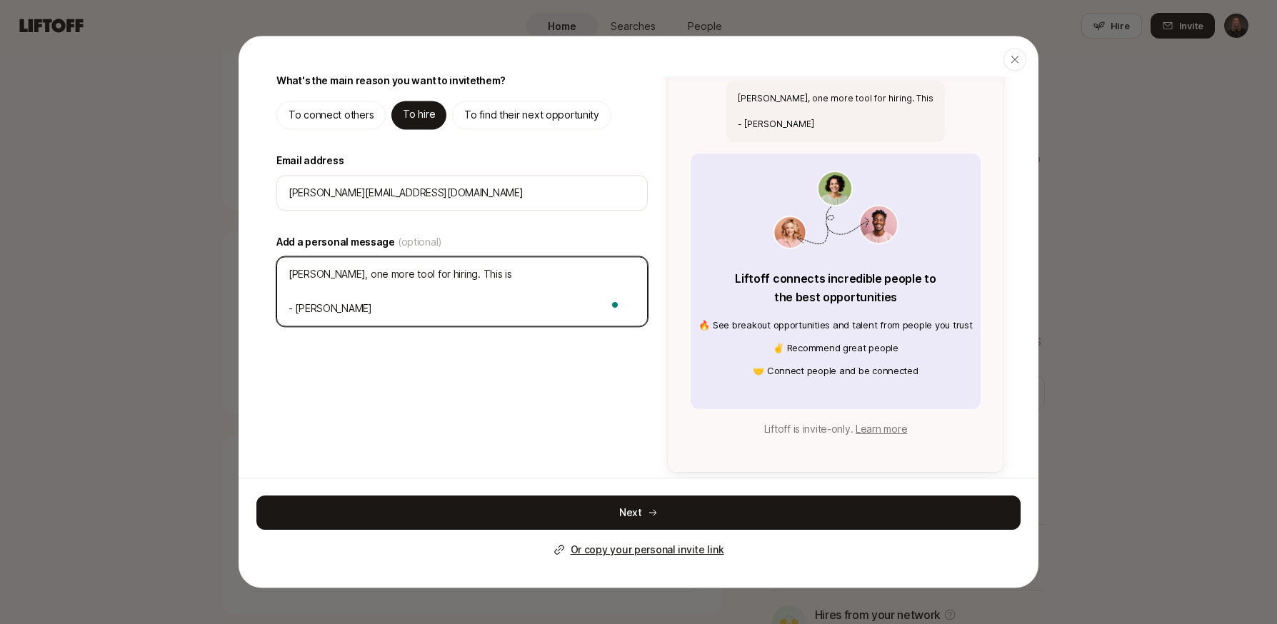
type textarea "x"
type textarea "[PERSON_NAME], one more tool for hiring. This is - [PERSON_NAME]"
type textarea "x"
type textarea "[PERSON_NAME], one more tool for hiring. This is a - [PERSON_NAME]"
type textarea "x"
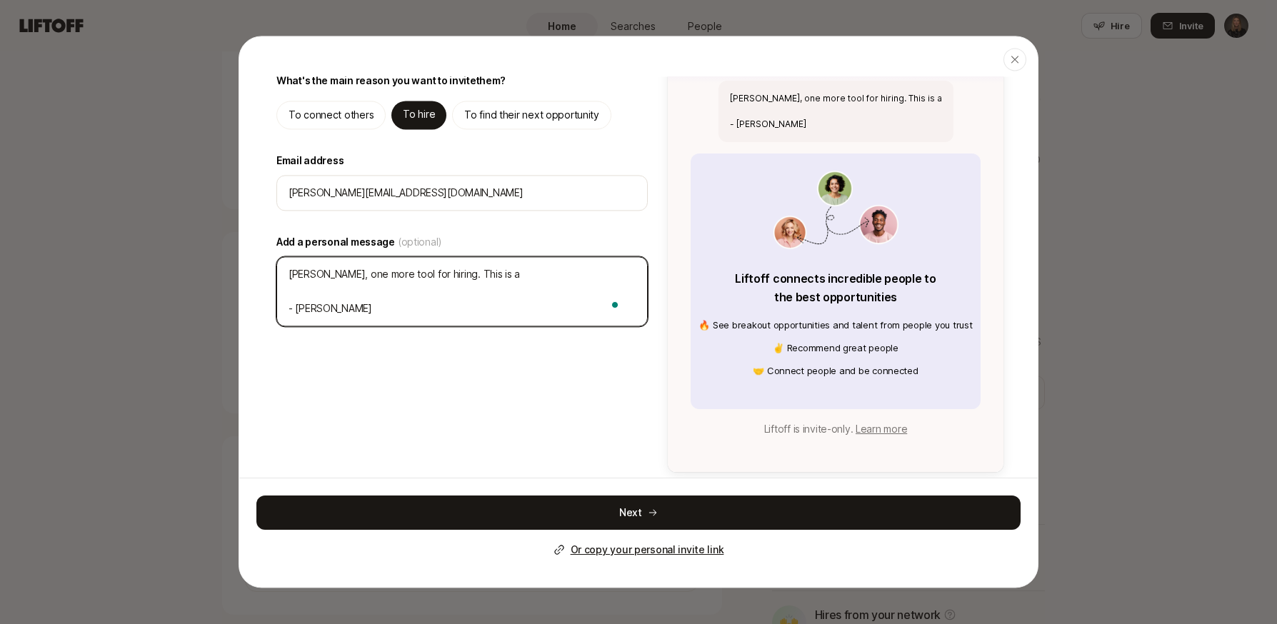
type textarea "[PERSON_NAME], one more tool for hiring. This is a - [PERSON_NAME]"
type textarea "x"
type textarea "[PERSON_NAME], one more tool for hiring. This is a r - [PERSON_NAME]"
type textarea "x"
type textarea "[PERSON_NAME], one more tool for hiring. This is a re - [PERSON_NAME]"
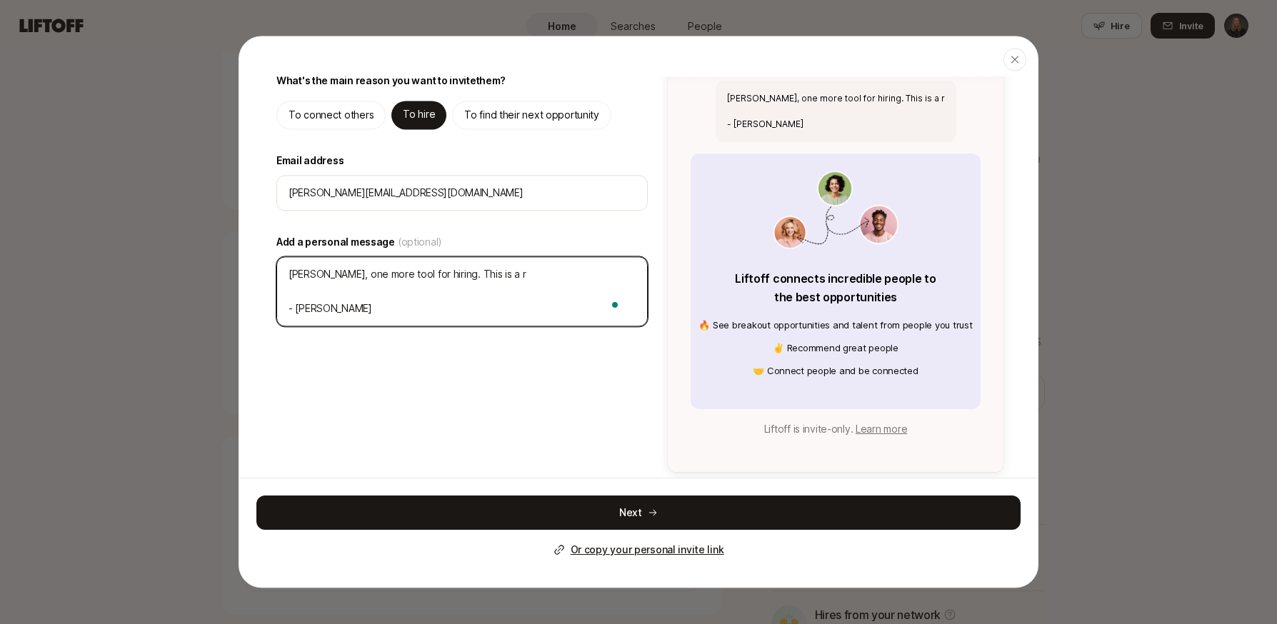
type textarea "x"
type textarea "[PERSON_NAME], one more tool for hiring. This is a ref - [PERSON_NAME]"
type textarea "x"
type textarea "[PERSON_NAME], one more tool for hiring. This is a refe - [PERSON_NAME]"
type textarea "x"
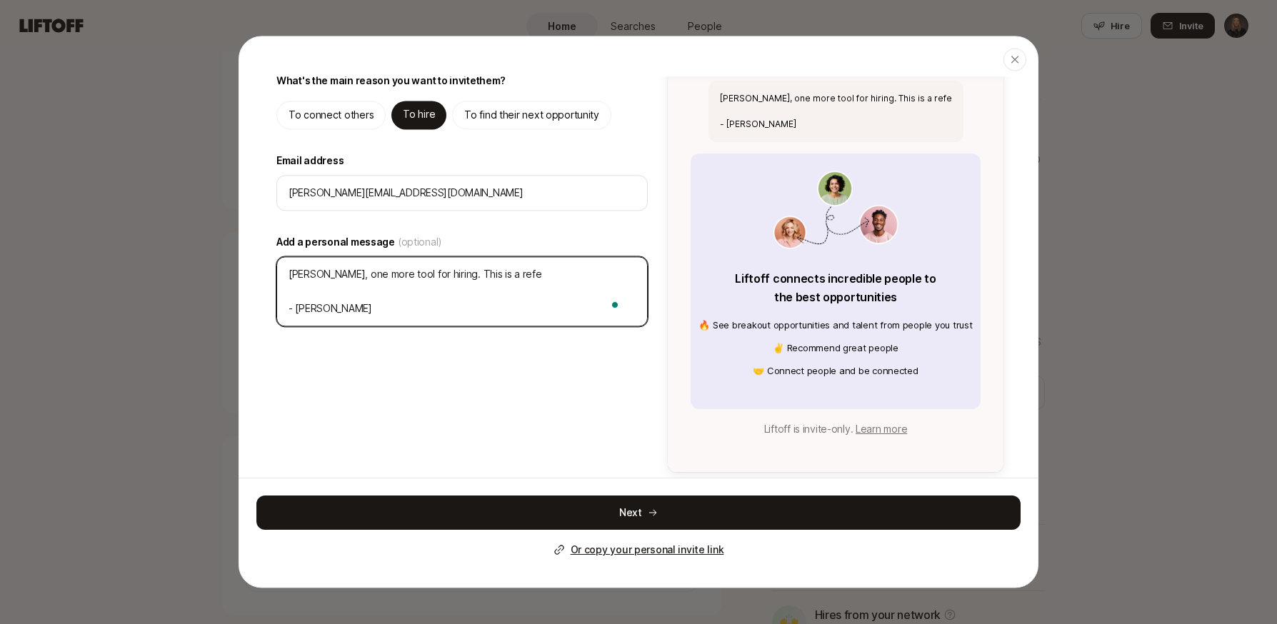
type textarea "[PERSON_NAME], one more tool for hiring. This is a refer - [PERSON_NAME]"
type textarea "x"
type textarea "[PERSON_NAME], one more tool for hiring. This is a referr - [PERSON_NAME]"
type textarea "x"
type textarea "[PERSON_NAME], one more tool for hiring. This is a referra - [PERSON_NAME]"
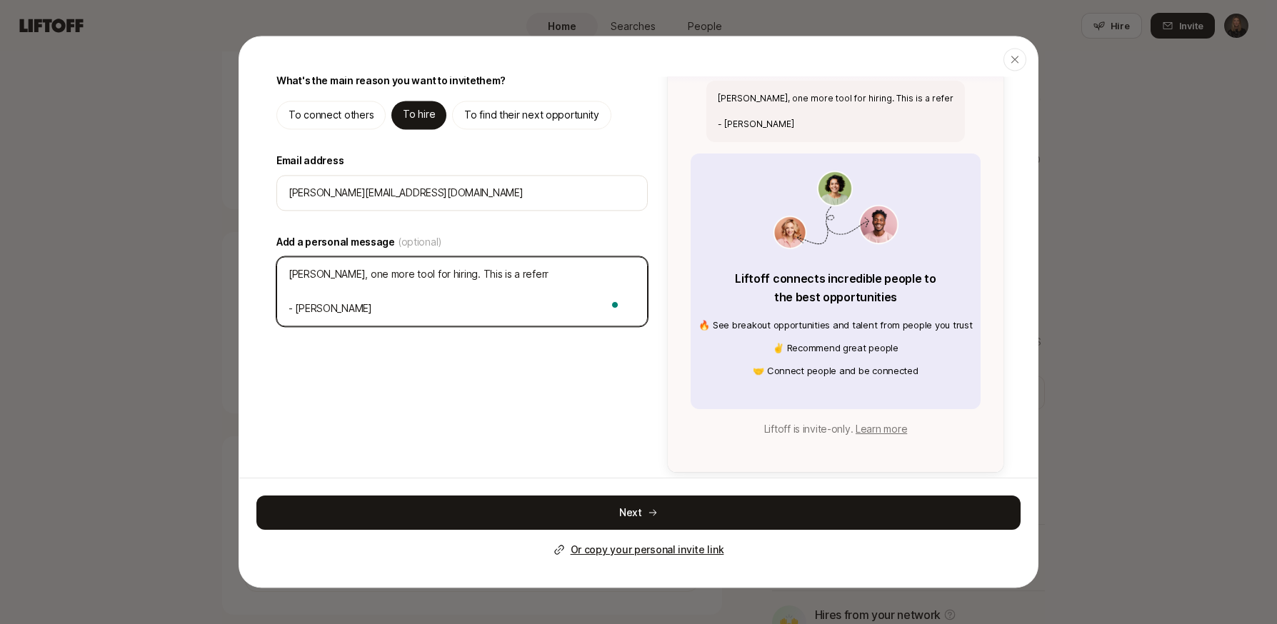
type textarea "x"
type textarea "[PERSON_NAME], one more tool for hiring. This is a referral - [PERSON_NAME]"
type textarea "x"
type textarea "[PERSON_NAME], one more tool for hiring. This is a referral - [PERSON_NAME]"
type textarea "x"
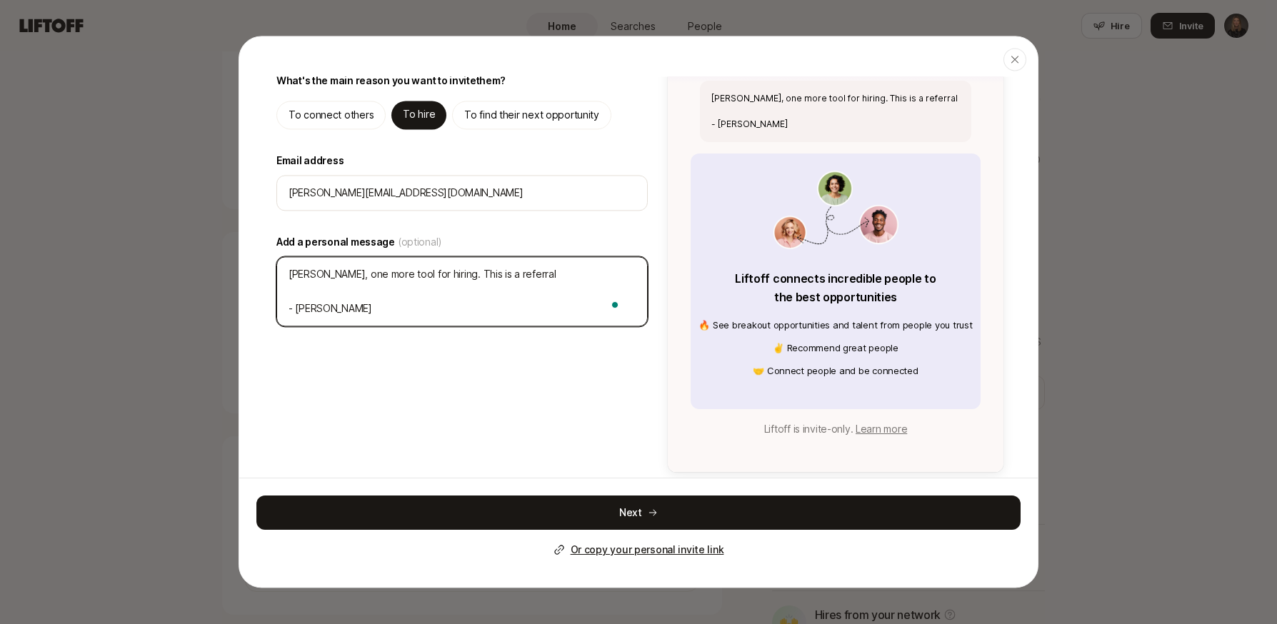
type textarea "[PERSON_NAME], one more tool for hiring. This is a referral b - [PERSON_NAME]"
type textarea "x"
type textarea "[PERSON_NAME], one more tool for hiring. This is a referral [PERSON_NAME]"
type textarea "x"
type textarea "[PERSON_NAME], one more tool for hiring. This is a referral bas - [PERSON_NAME]"
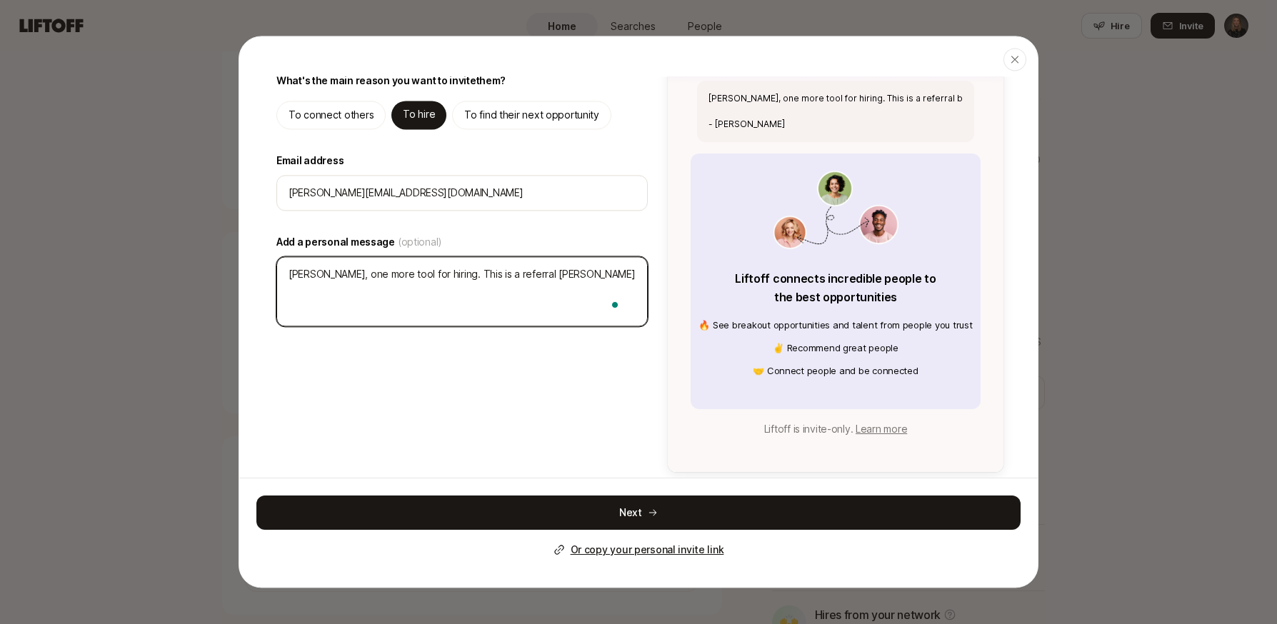
type textarea "x"
type textarea "[PERSON_NAME], one more tool for hiring. This is a referral base - [PERSON_NAME]"
type textarea "x"
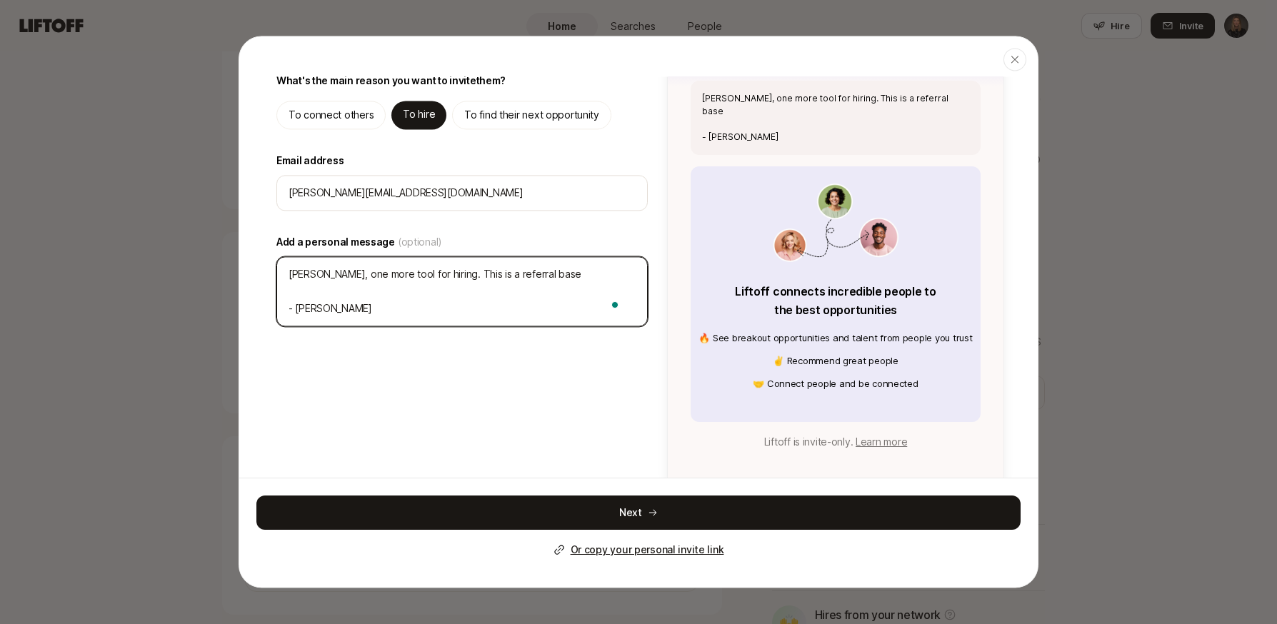
type textarea "[PERSON_NAME], one more tool for hiring. This is a referral based - [PERSON_NAM…"
type textarea "x"
type textarea "[PERSON_NAME], one more tool for hiring. This is a referral based - [PERSON_NAM…"
type textarea "x"
type textarea "[PERSON_NAME], one more tool for hiring. This is a referral based n - [PERSON_N…"
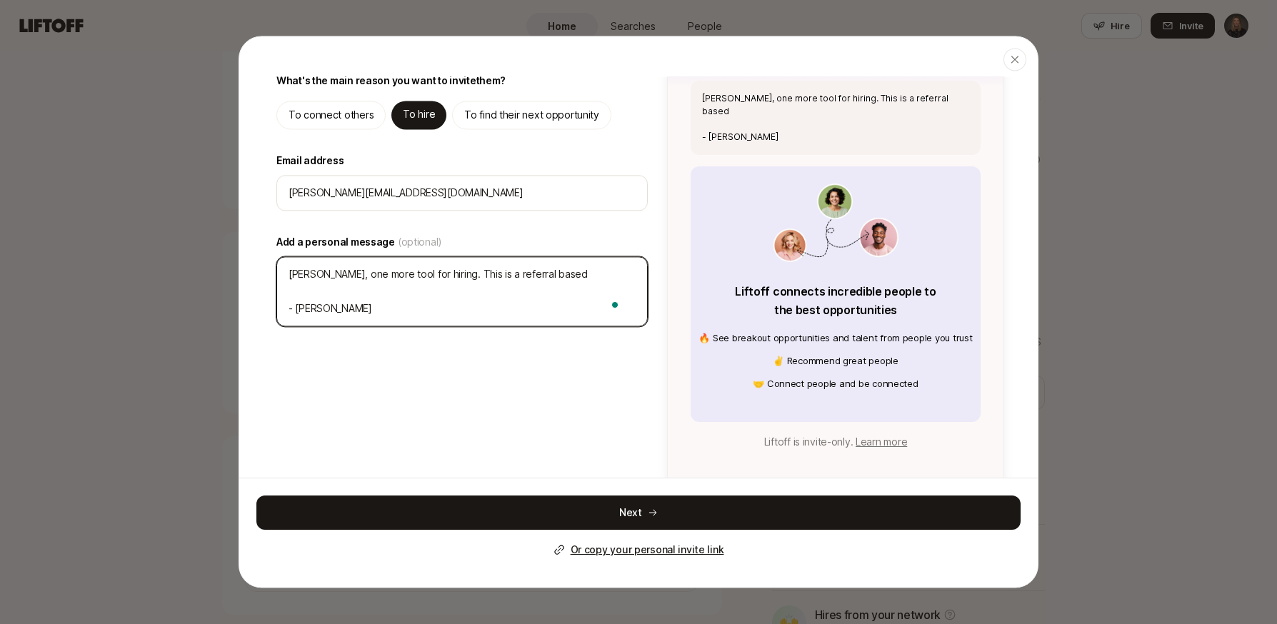
type textarea "x"
type textarea "[PERSON_NAME], one more tool for hiring. This is a referral based ne - [PERSON_…"
type textarea "x"
type textarea "[PERSON_NAME], one more tool for hiring. This is a referral based net - [PERSON…"
type textarea "x"
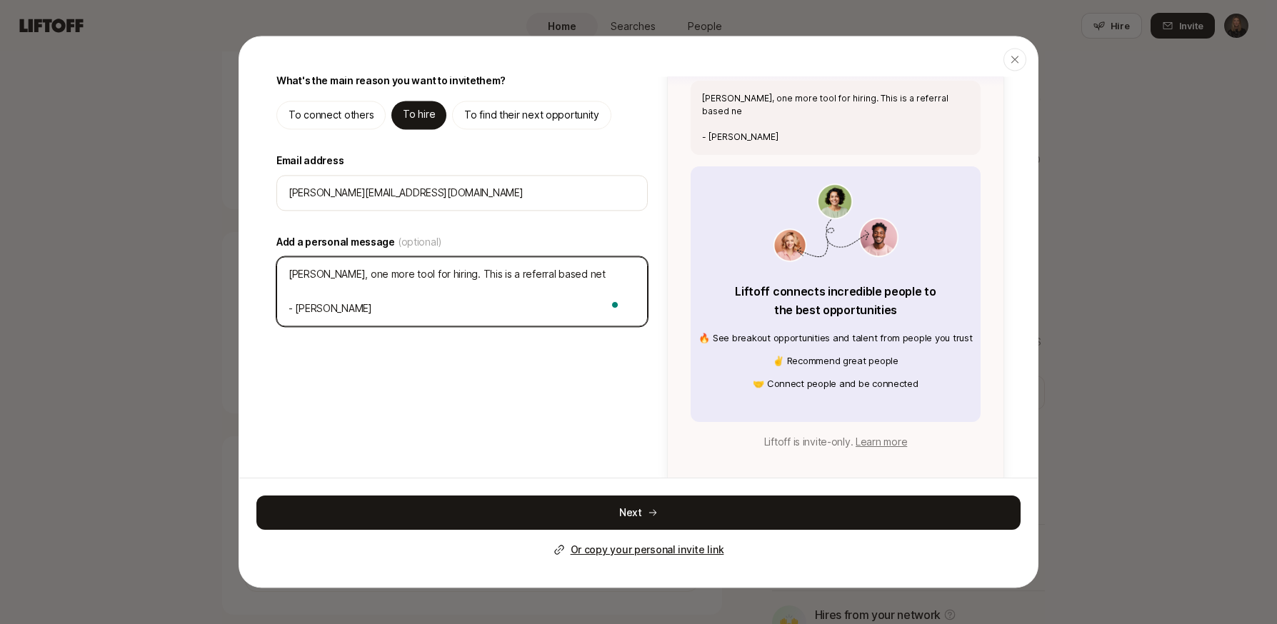
type textarea "[PERSON_NAME], one more tool for hiring. This is a referral based netw - [PERSO…"
type textarea "x"
type textarea "[PERSON_NAME], one more tool for hiring. This is a referral based netwo - [PERS…"
type textarea "x"
type textarea "[PERSON_NAME], one more tool for hiring. This is a referral based networ - [PER…"
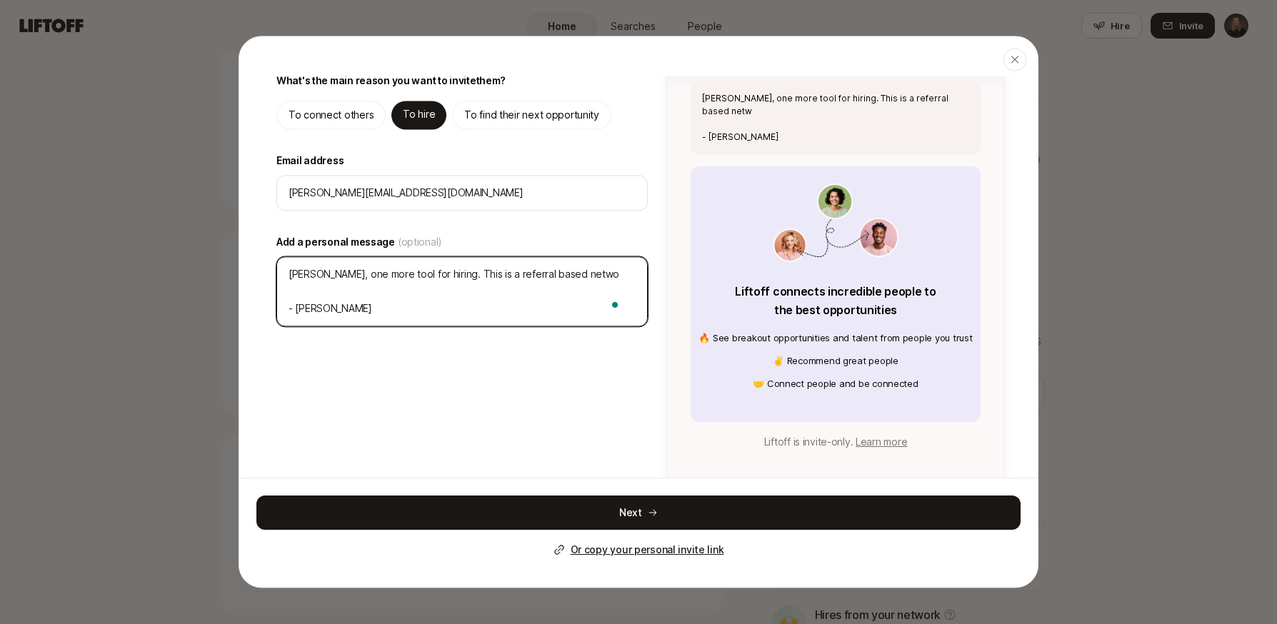
type textarea "x"
type textarea "[PERSON_NAME], one more tool for hiring. This is a referral based network - [PE…"
type textarea "x"
type textarea "[PERSON_NAME], one more tool for hiring. This is a referral based network - [PE…"
type textarea "x"
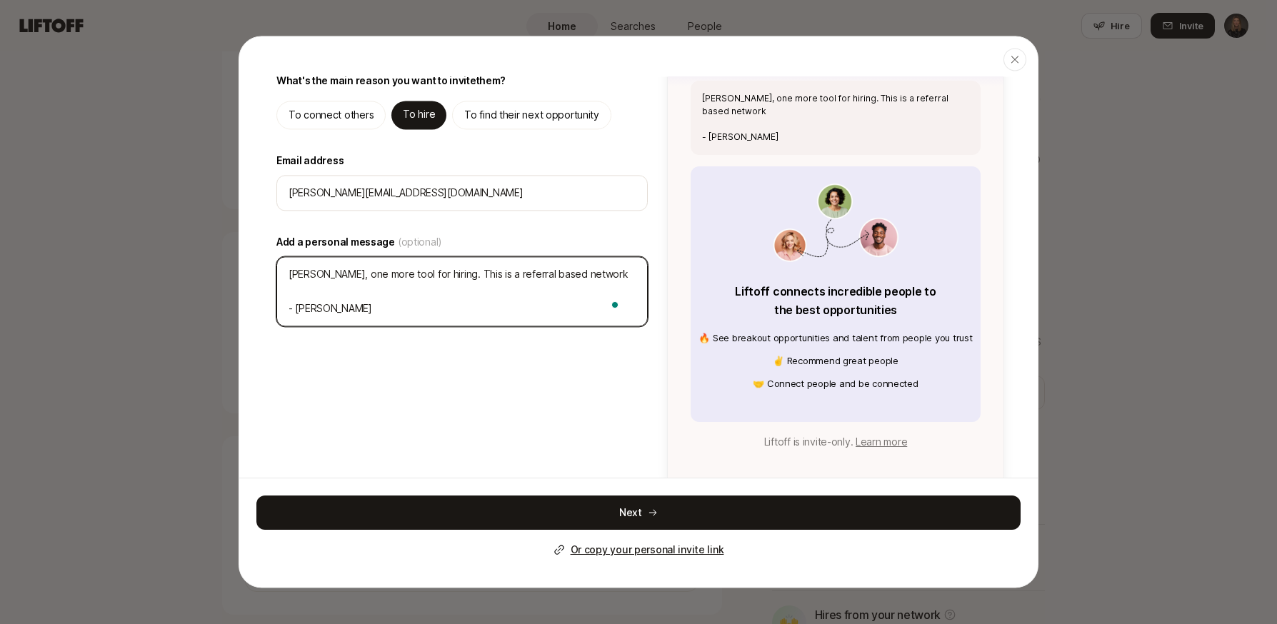
type textarea "[PERSON_NAME], one more tool for hiring. This is a referral based network f - […"
type textarea "x"
type textarea "[PERSON_NAME], one more tool for hiring. This is a referral based network fo - …"
type textarea "x"
type textarea "[PERSON_NAME], one more tool for hiring. This is a referral based network for -…"
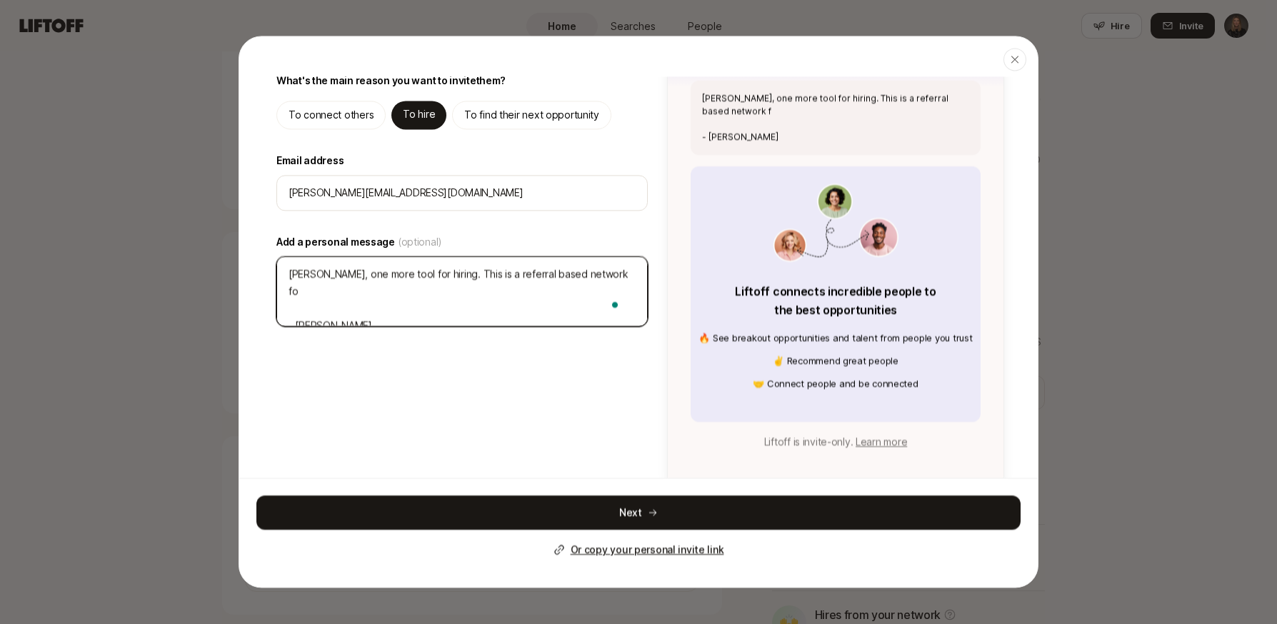
type textarea "x"
type textarea "[PERSON_NAME], one more tool for hiring. This is a referral based network for -…"
type textarea "x"
type textarea "[PERSON_NAME], one more tool for hiring. This is a referral based network for s…"
type textarea "x"
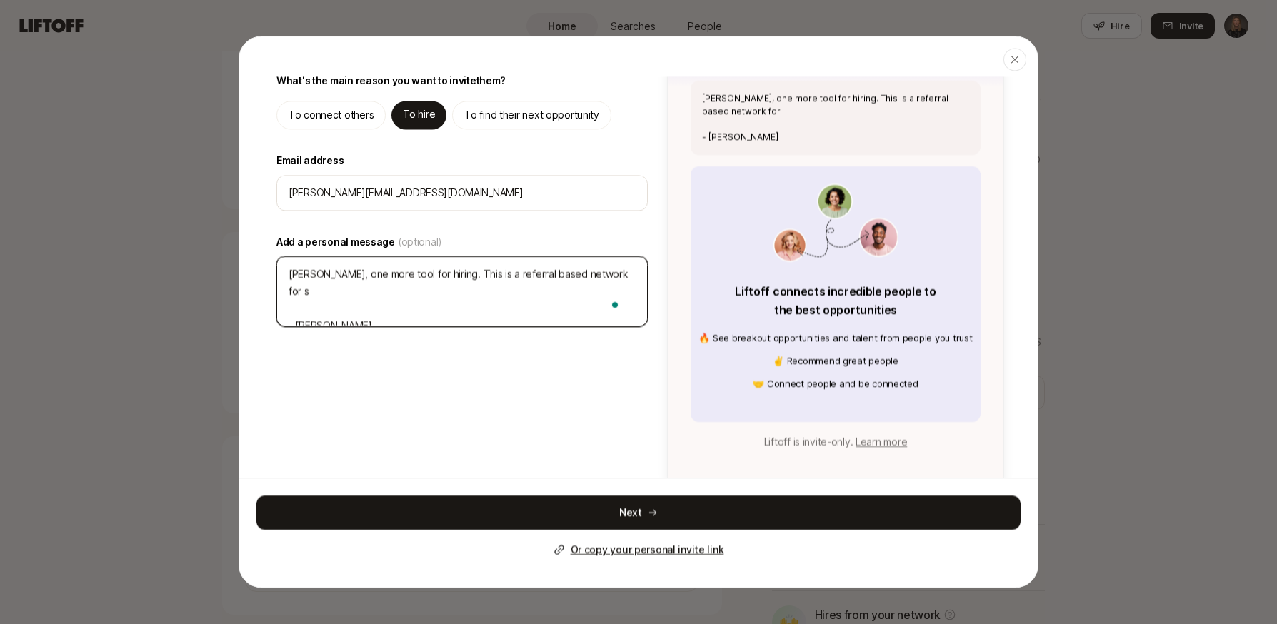
type textarea "[PERSON_NAME], one more tool for hiring. This is a referral based network for s…"
type textarea "x"
type textarea "[PERSON_NAME], one more tool for hiring. This is a referral based network for s…"
type textarea "x"
type textarea "[PERSON_NAME], one more tool for hiring. This is a referral based network for s…"
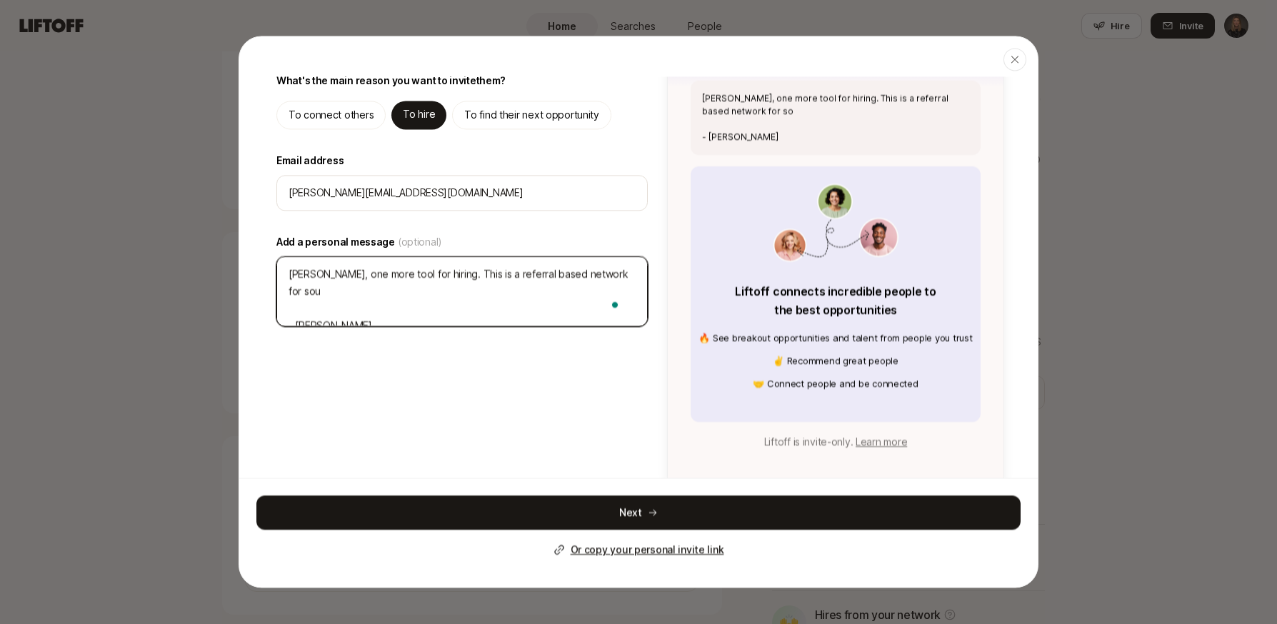
type textarea "x"
